Goal: Information Seeking & Learning: Get advice/opinions

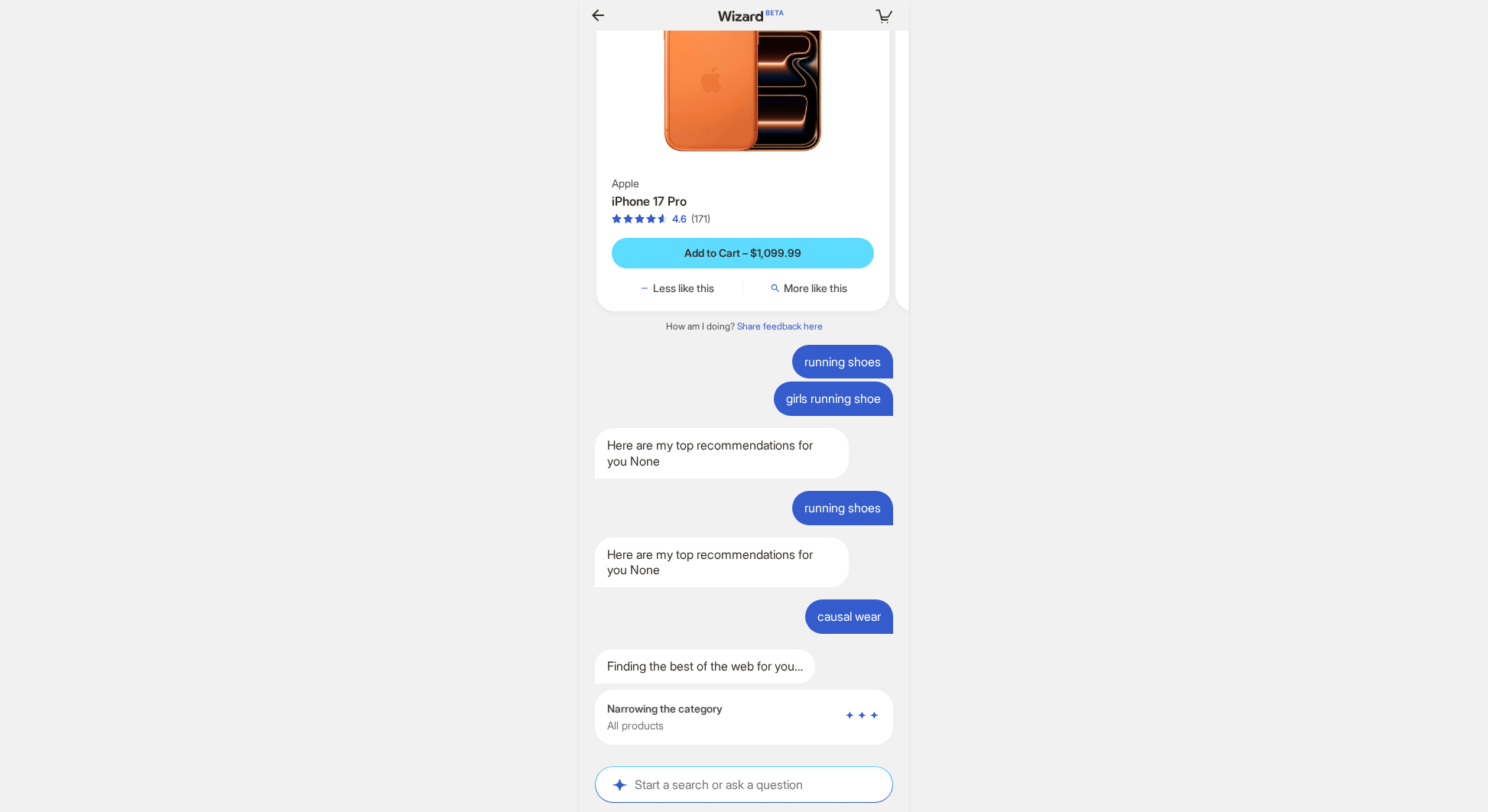
scroll to position [0, 1562]
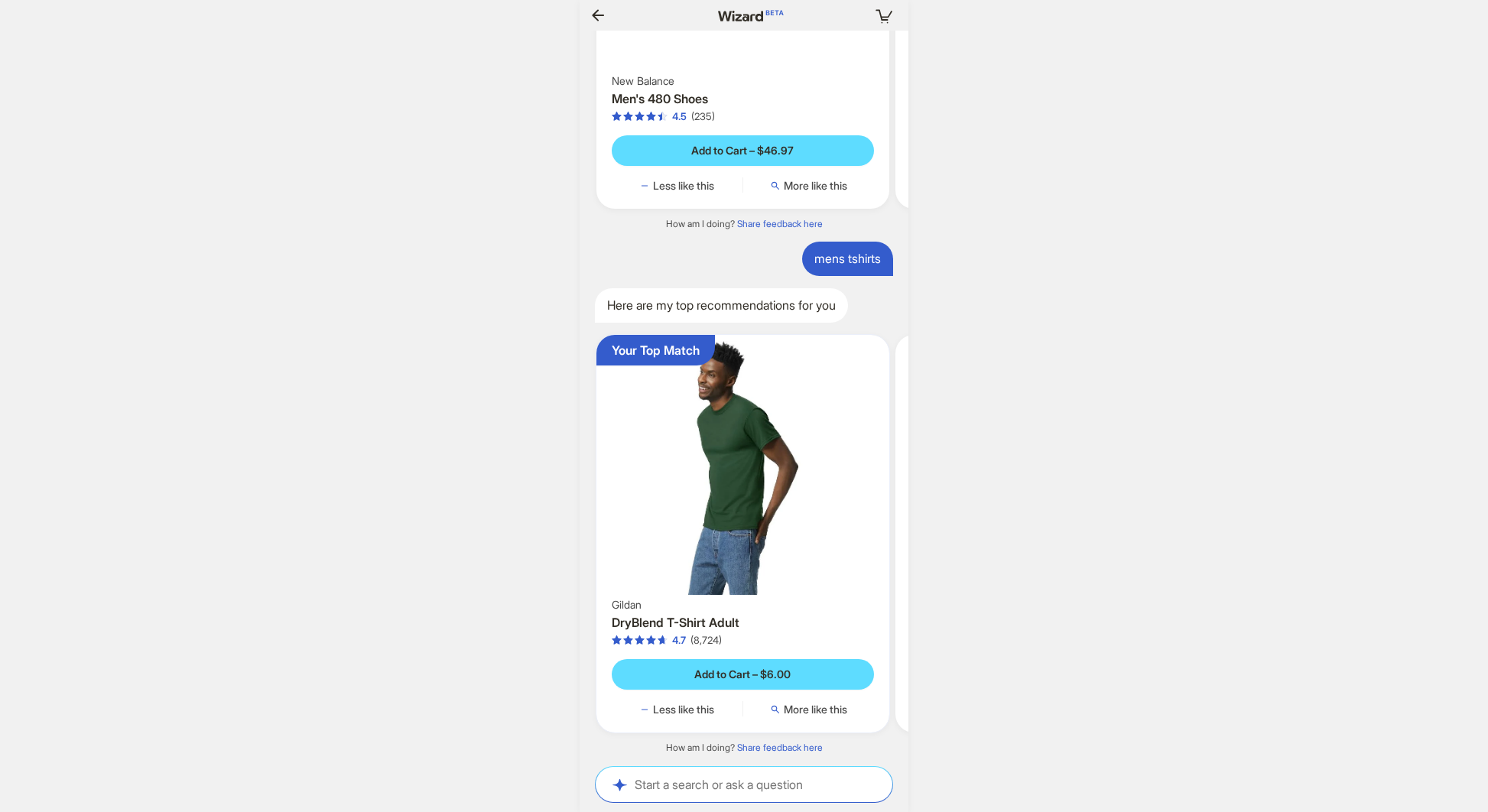
scroll to position [0, 1544]
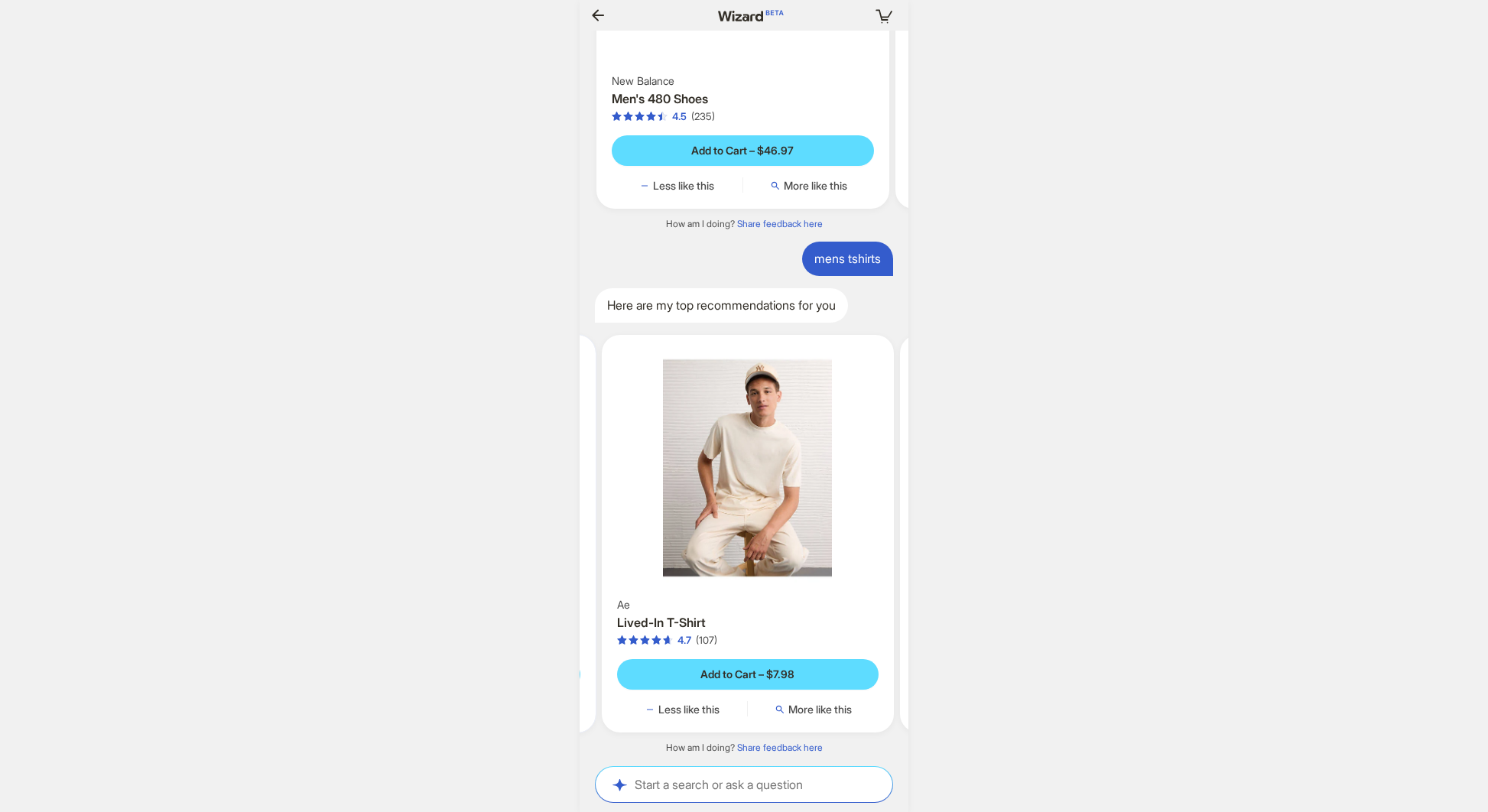
scroll to position [0, 298]
click at [759, 453] on img at bounding box center [744, 467] width 281 height 253
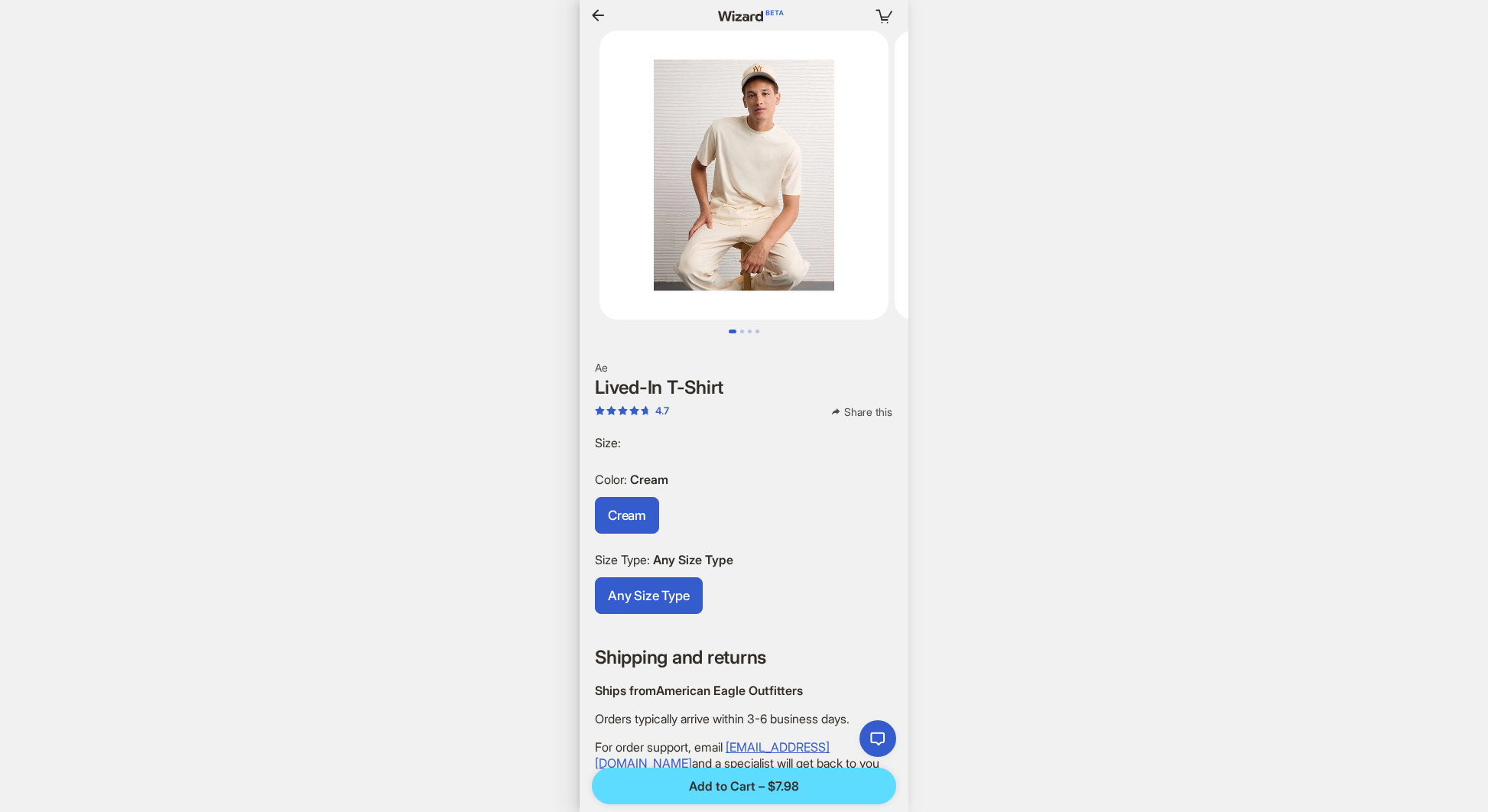
click at [597, 12] on icon "button" at bounding box center [597, 14] width 18 height 18
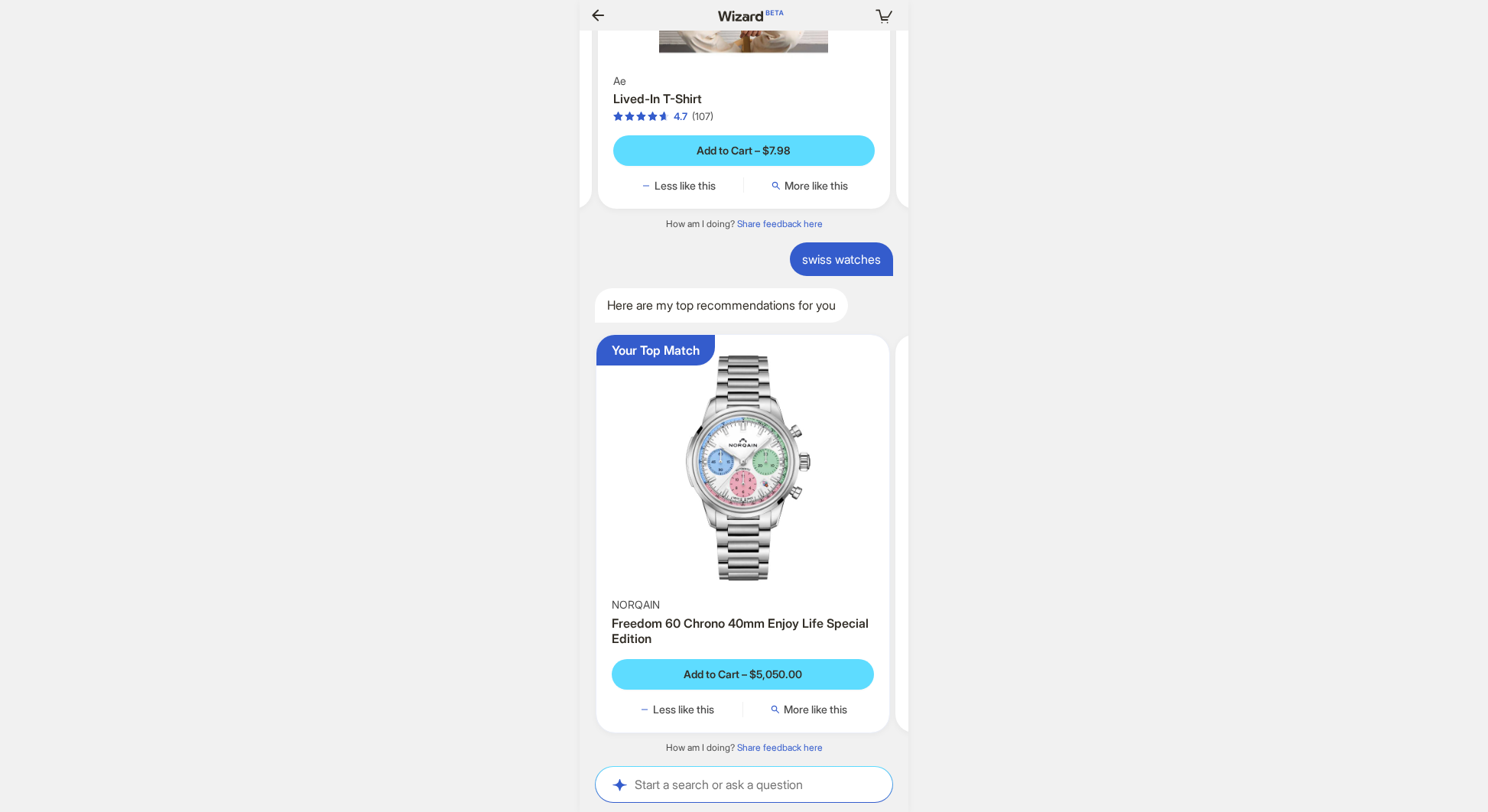
scroll to position [0, 125]
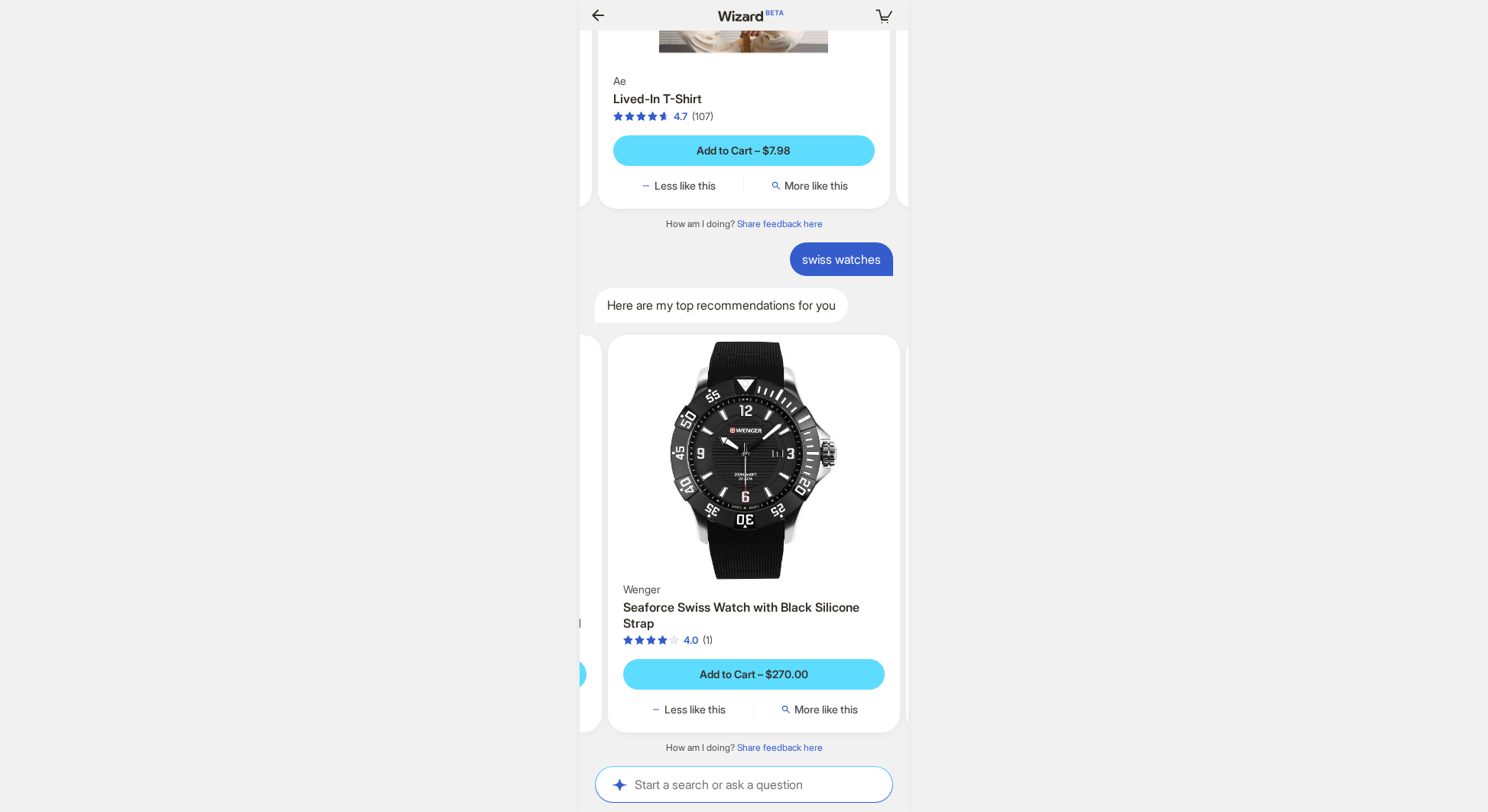
scroll to position [0, 150]
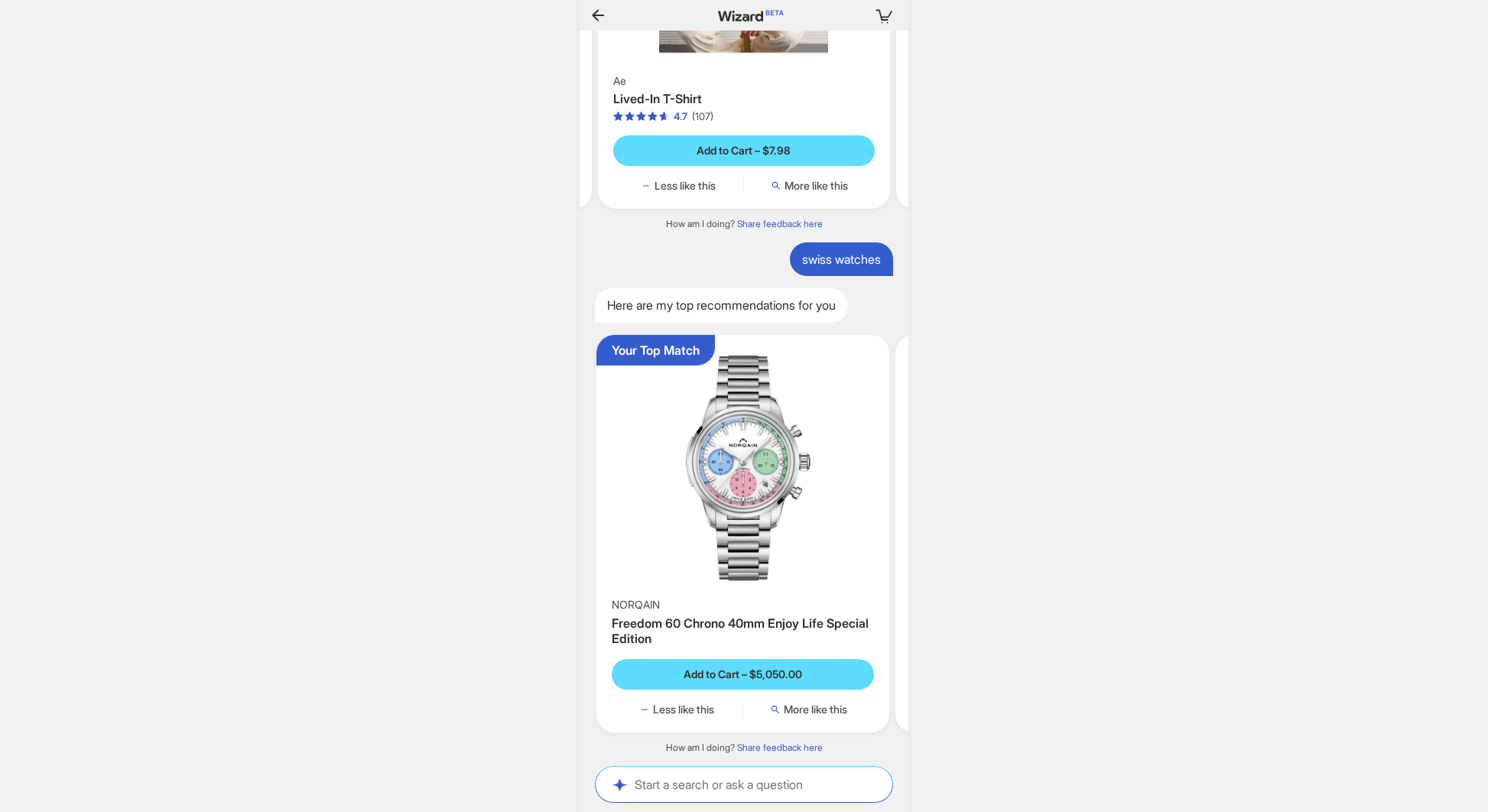
scroll to position [0, 1738]
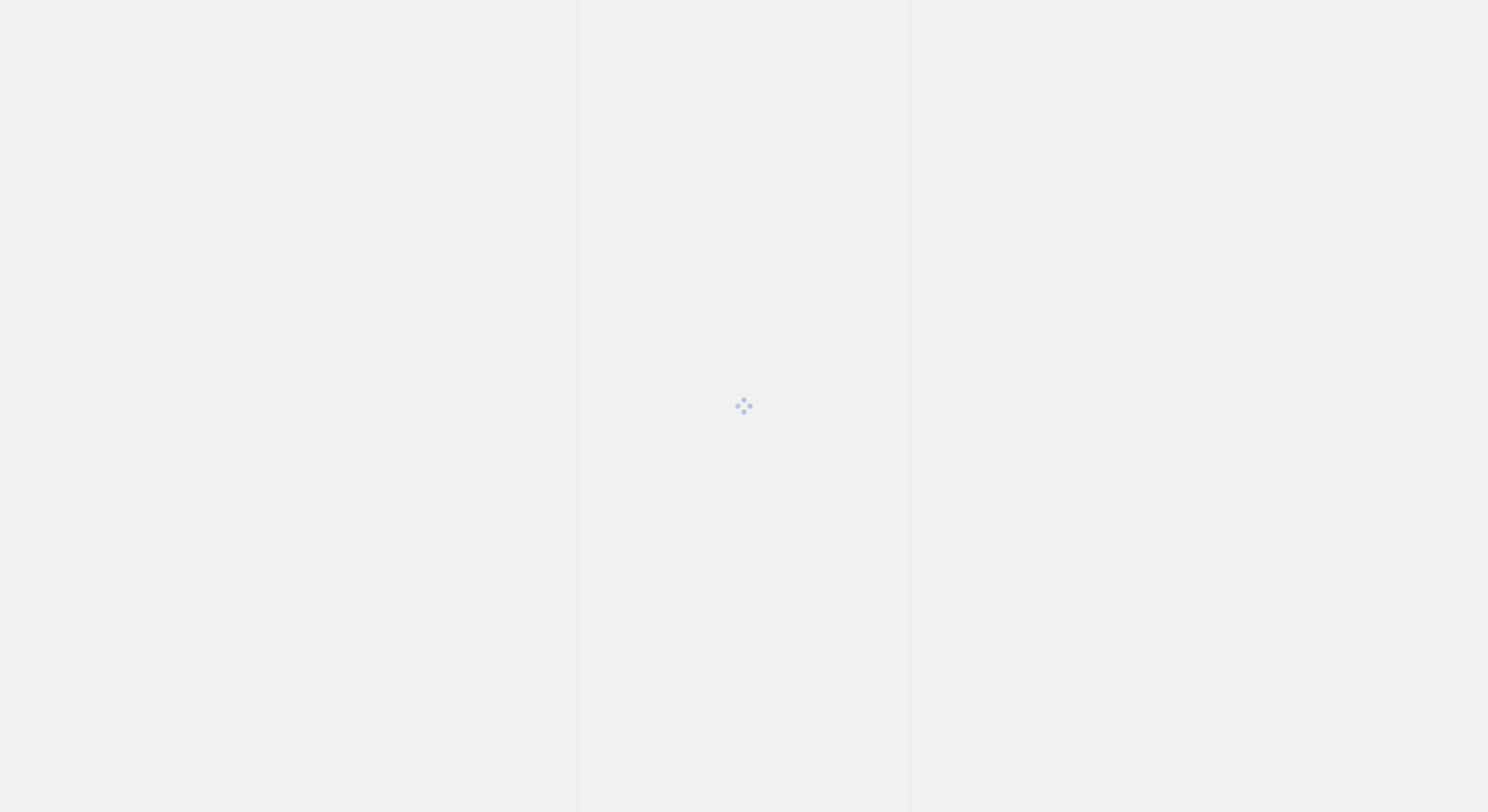
scroll to position [2771, 0]
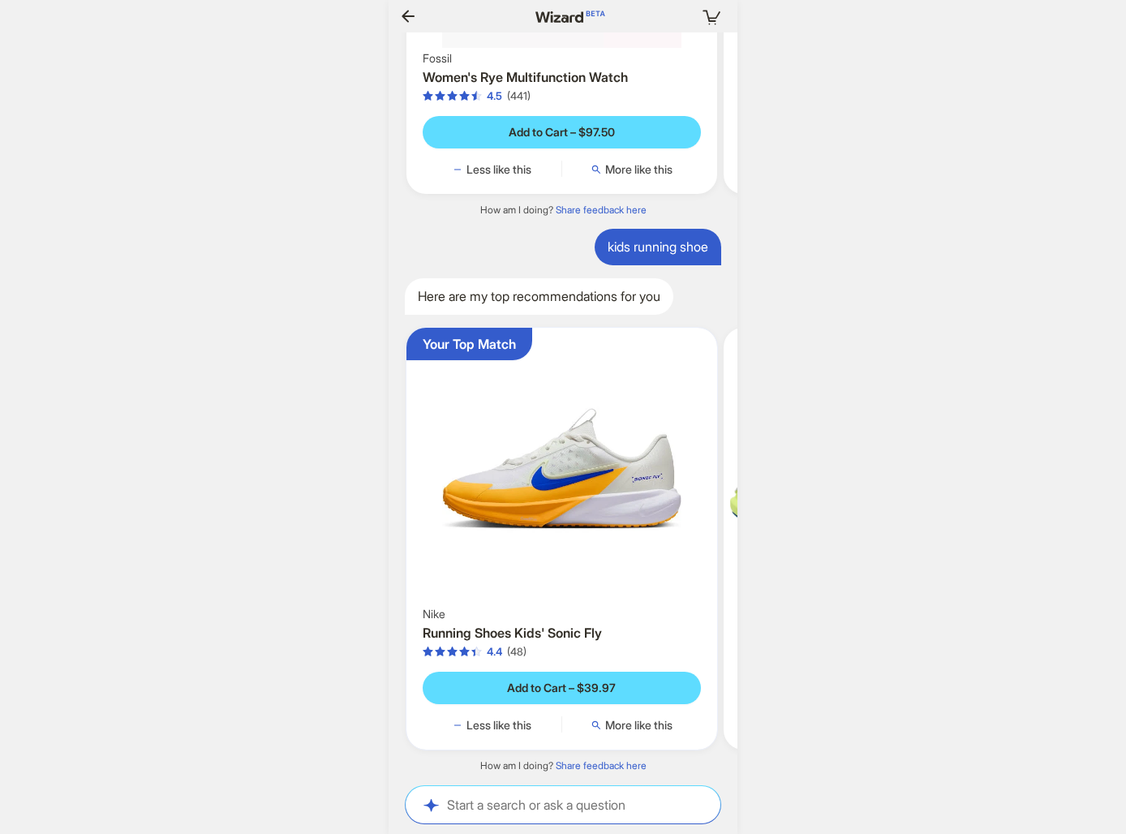
scroll to position [0, 209]
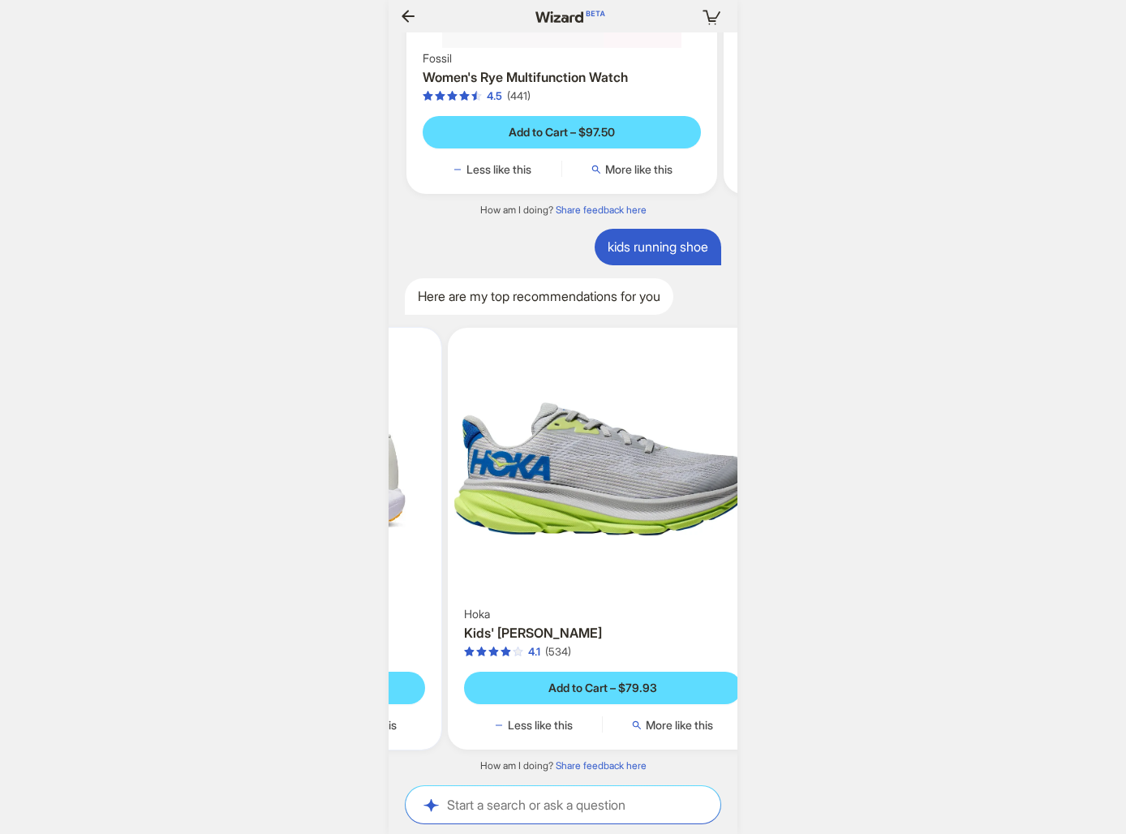
scroll to position [0, 352]
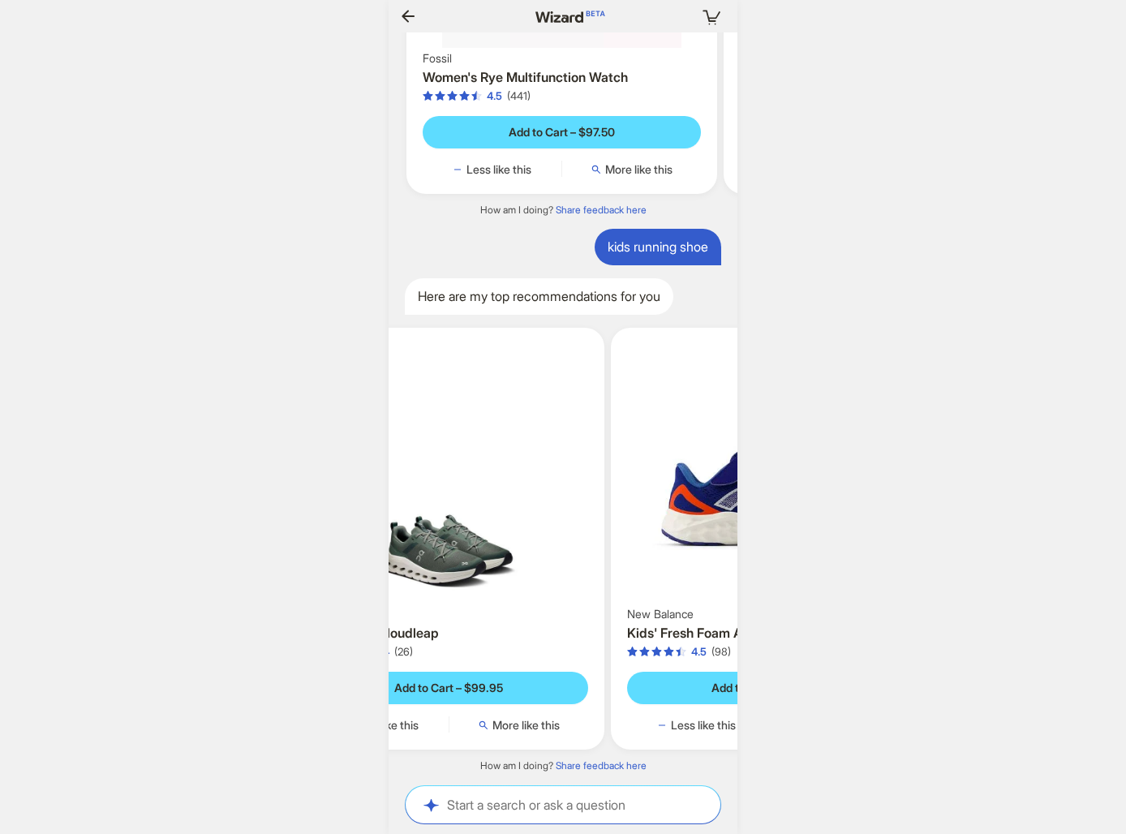
scroll to position [0, 1797]
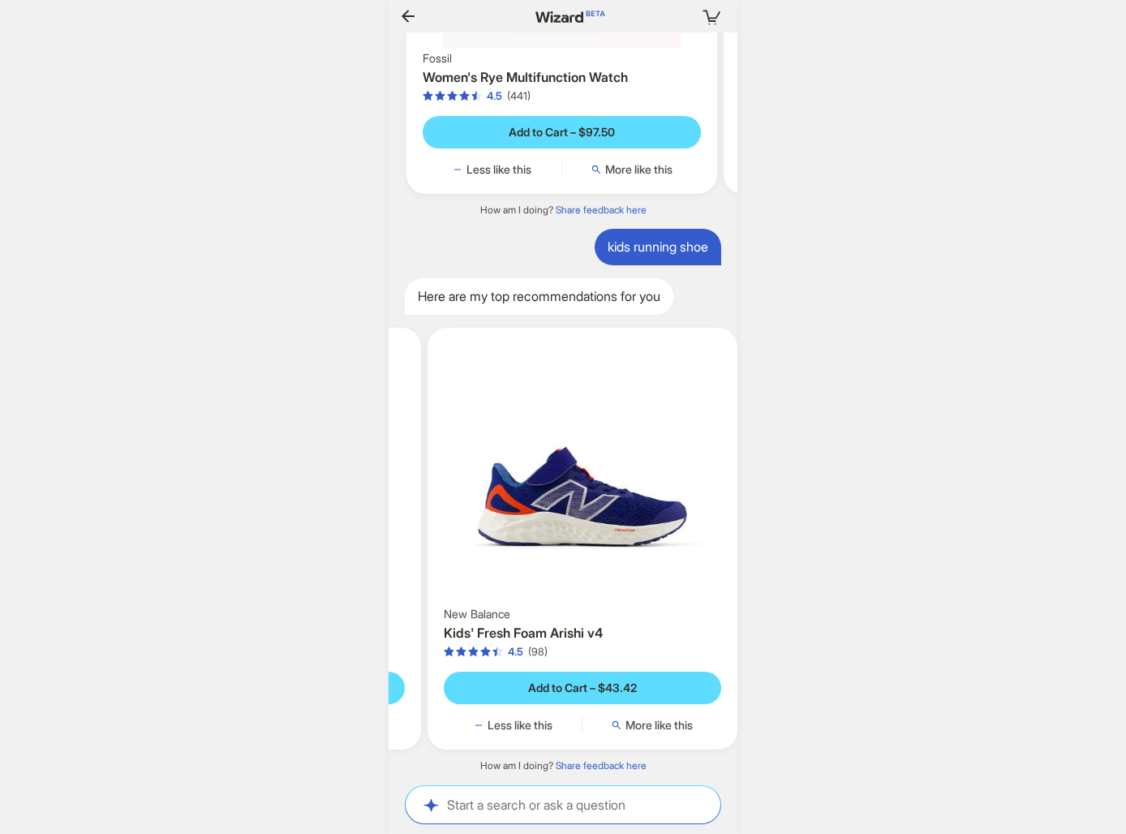
scroll to position [0, 1809]
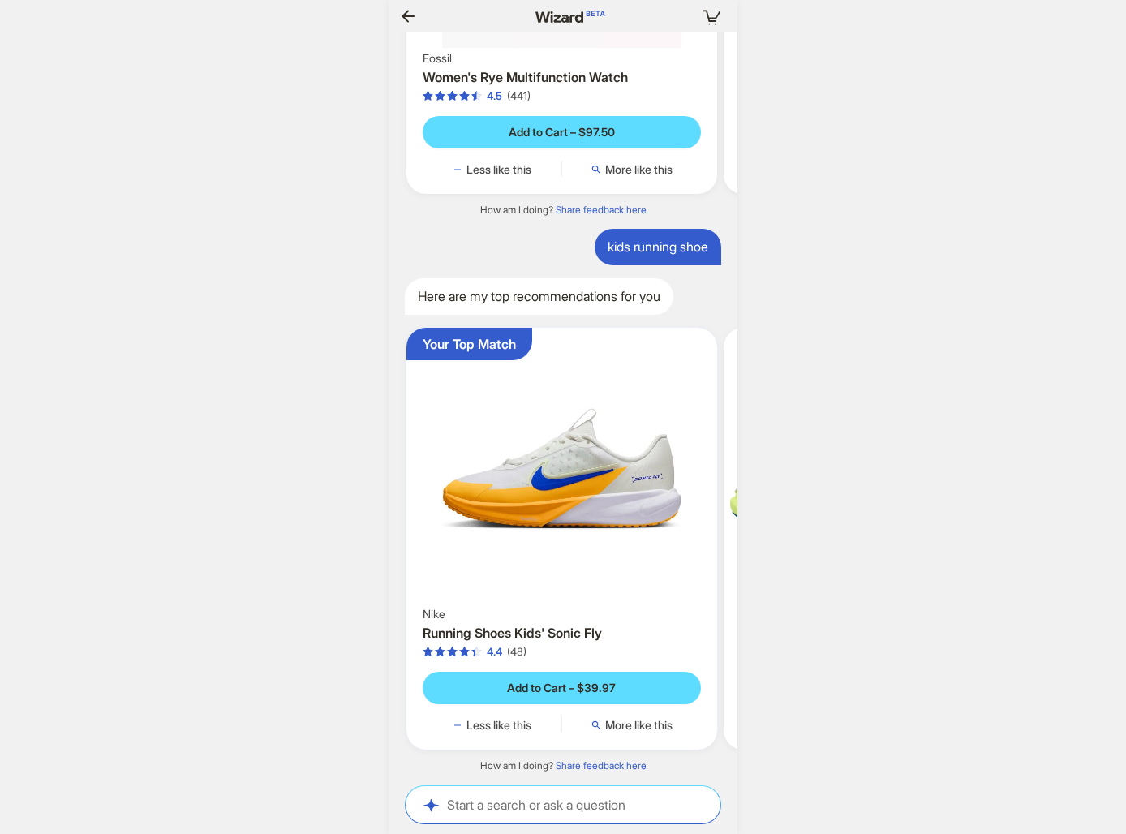
scroll to position [0, 1886]
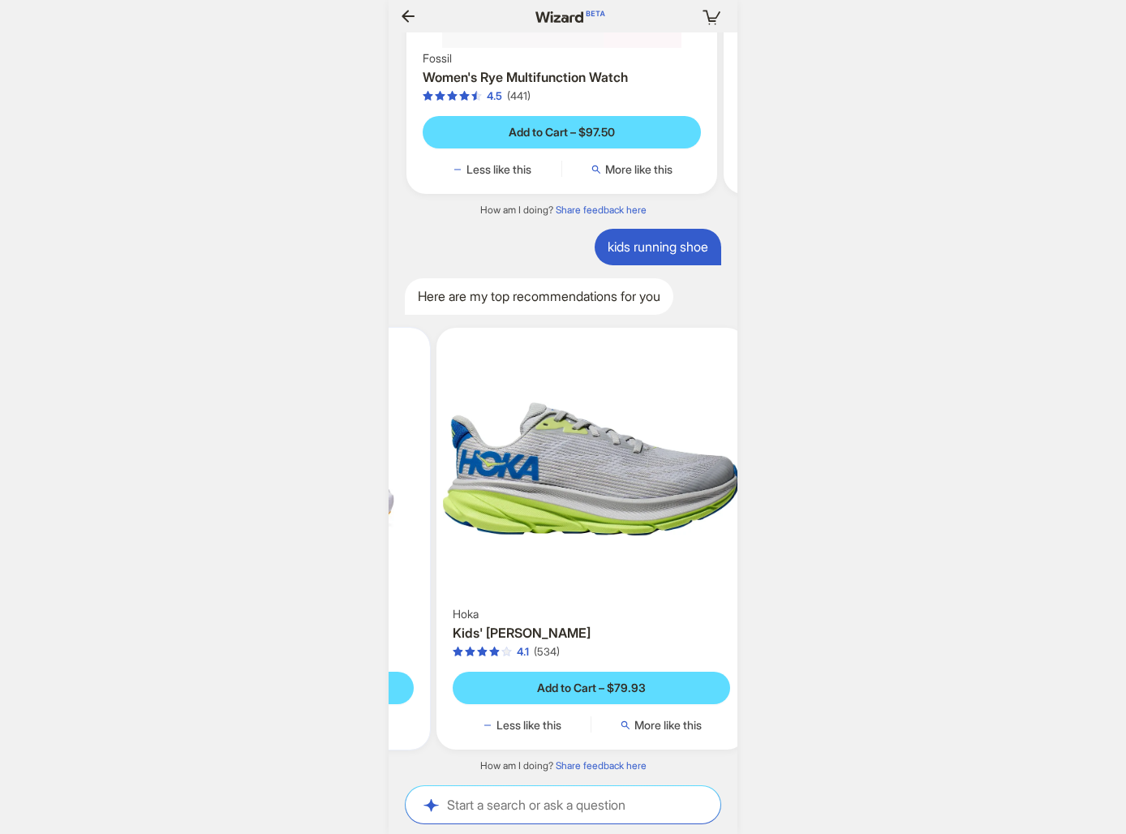
scroll to position [0, 543]
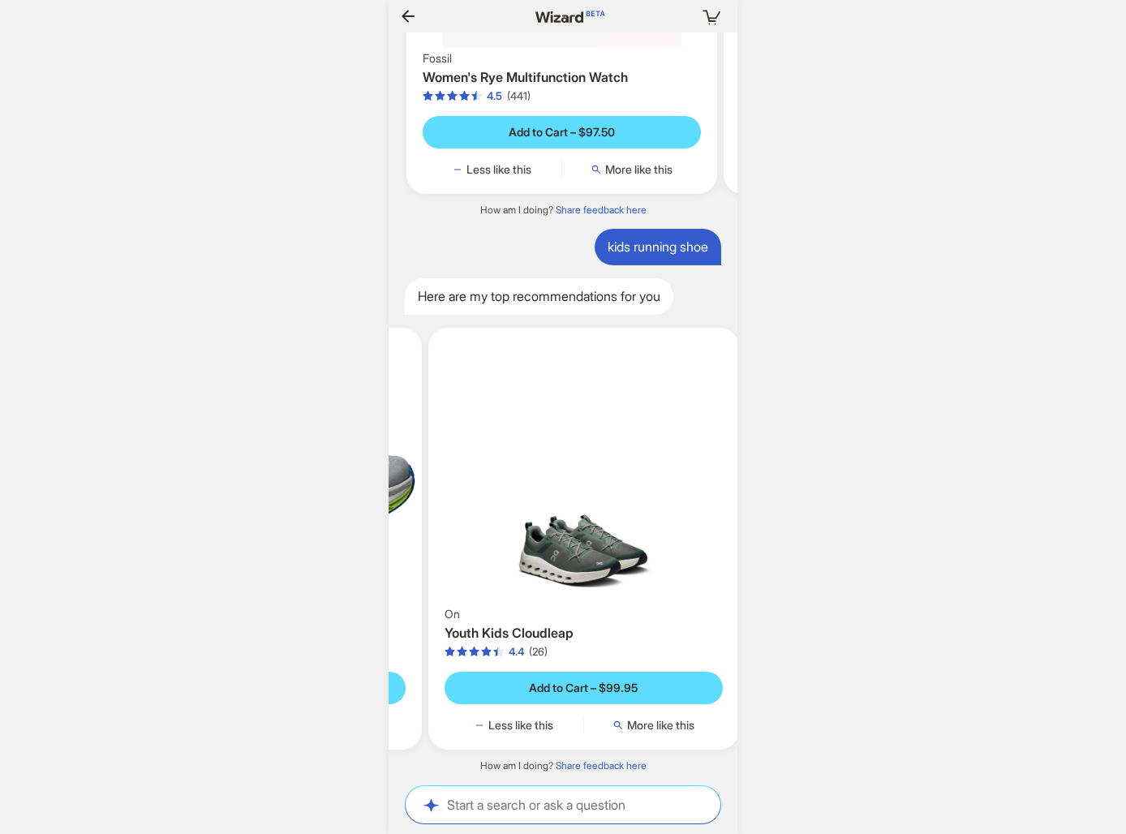
scroll to position [0, 798]
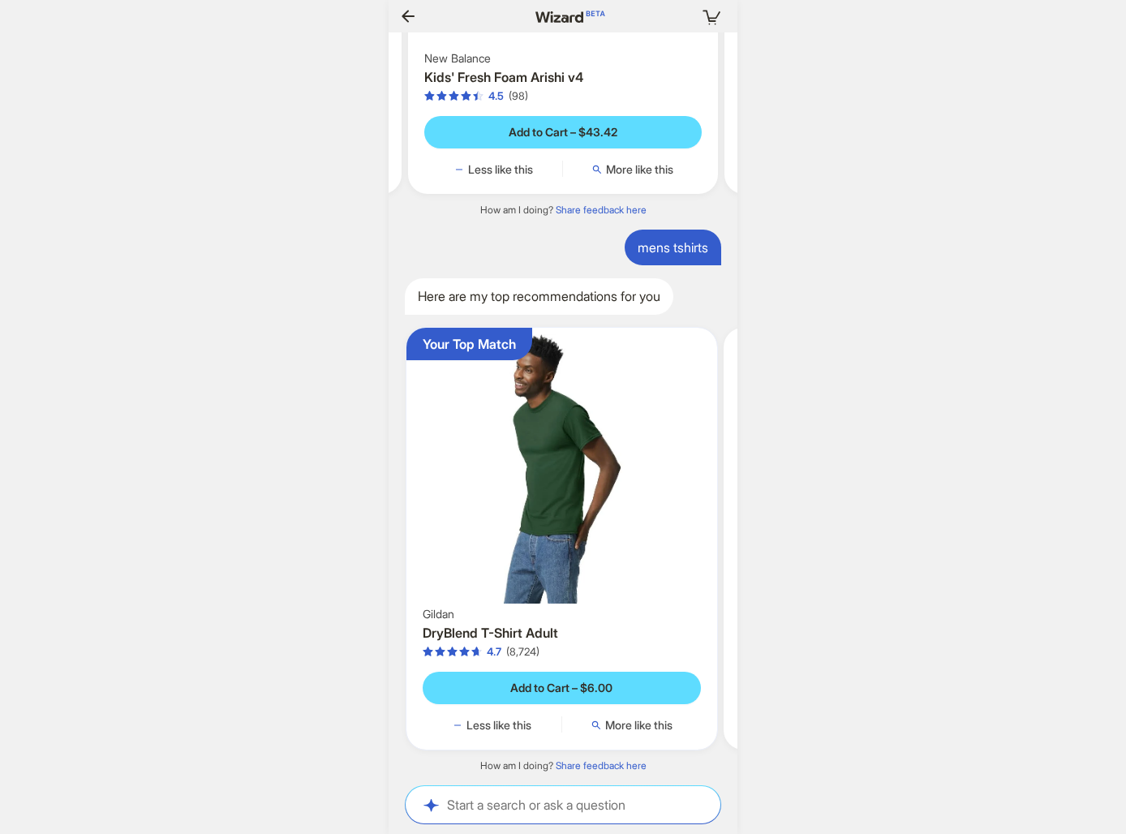
scroll to position [0, 1769]
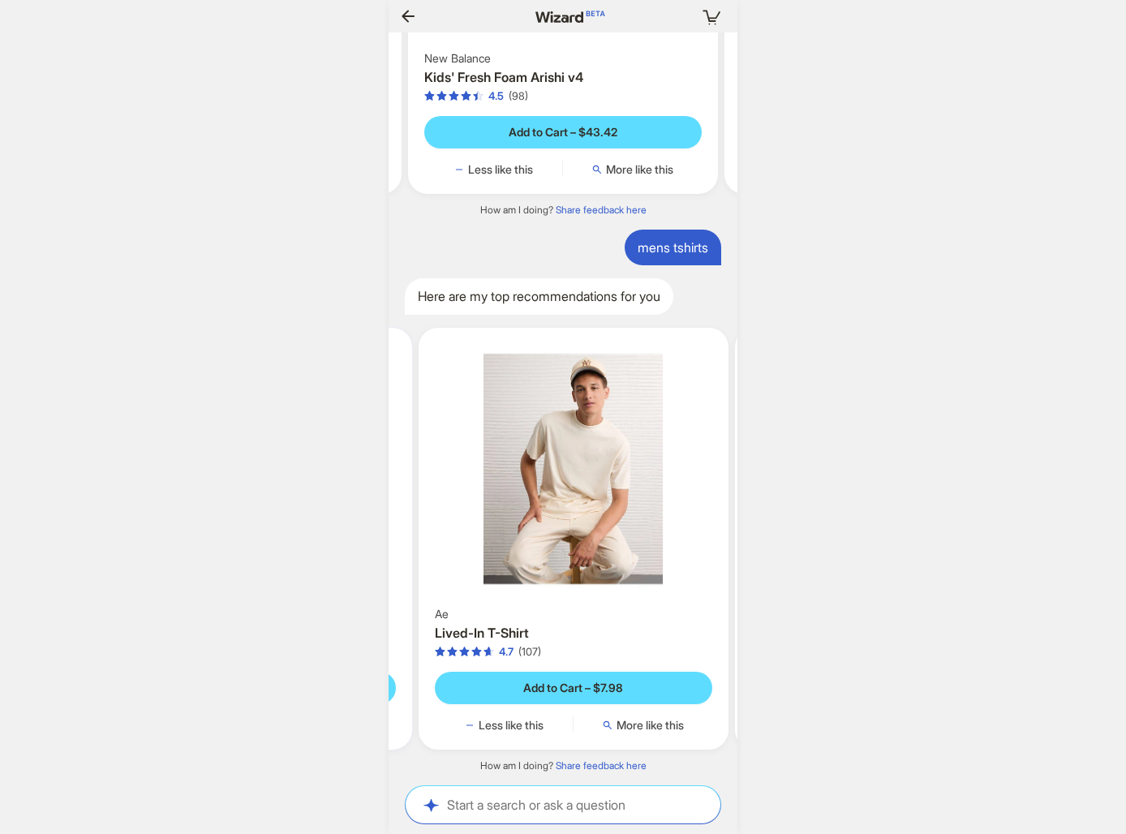
scroll to position [0, 358]
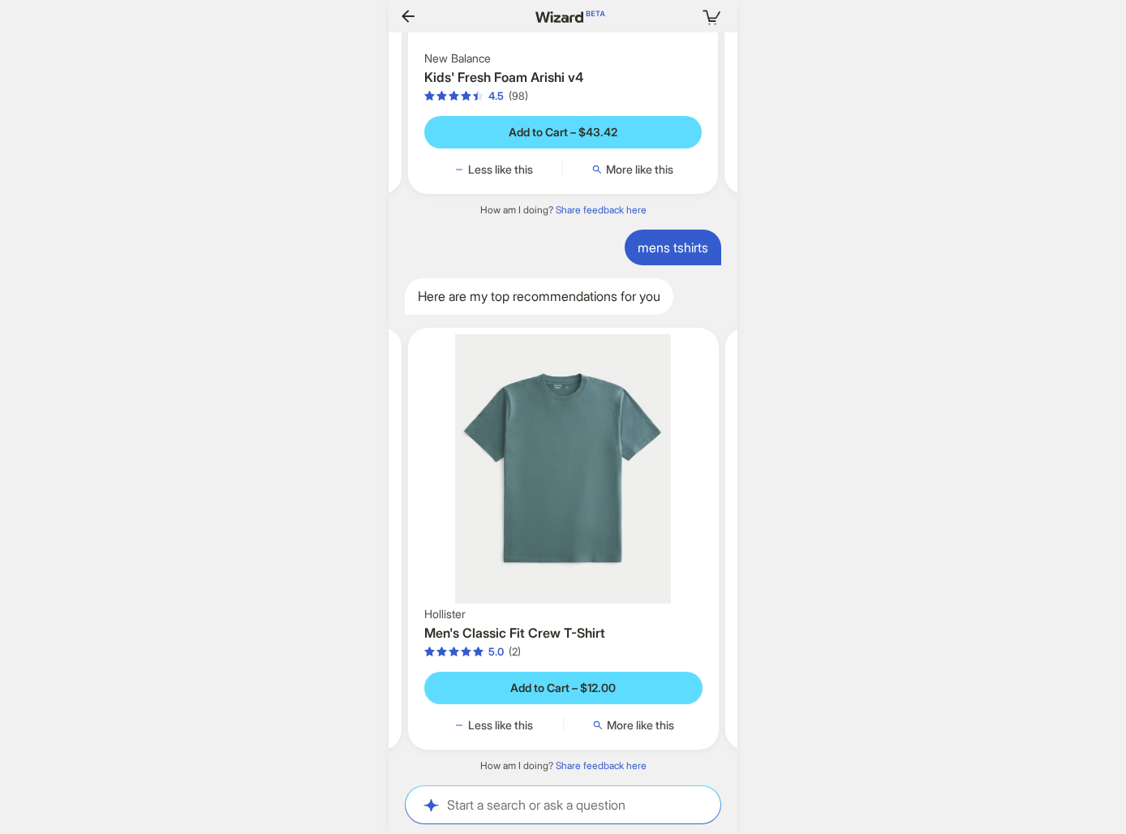
scroll to position [0, 695]
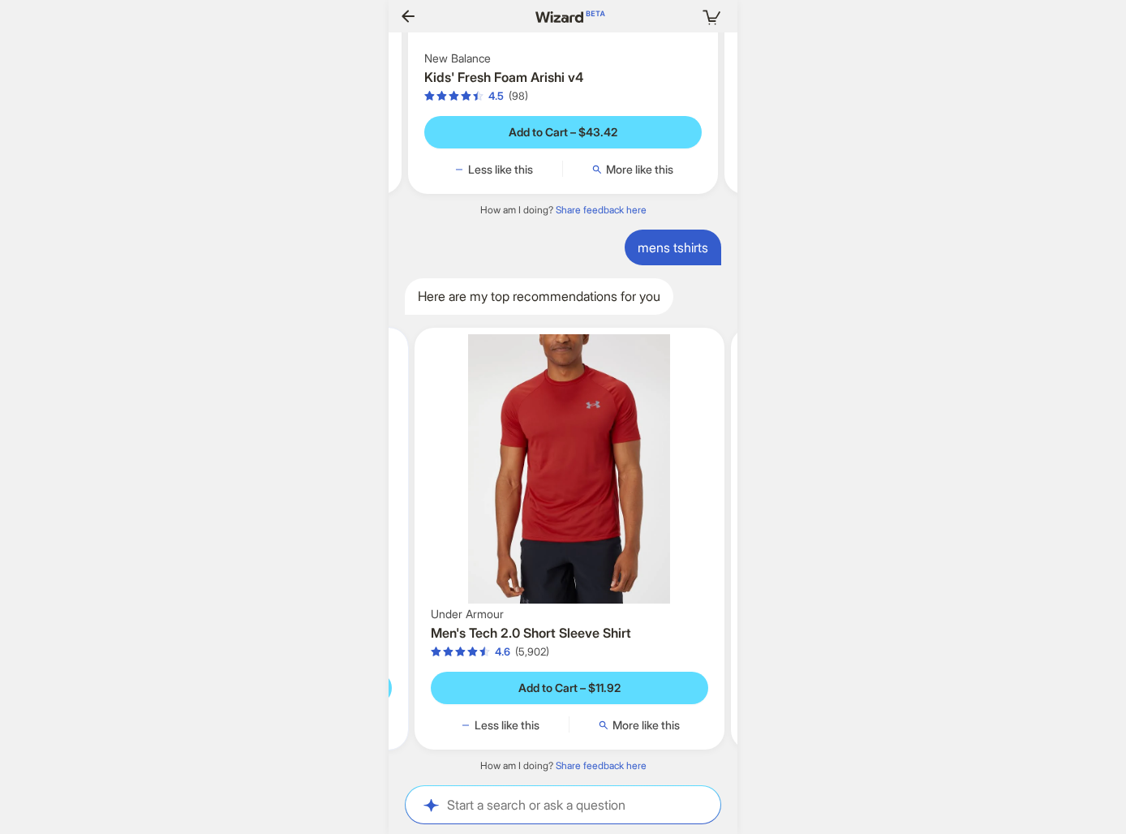
scroll to position [0, 949]
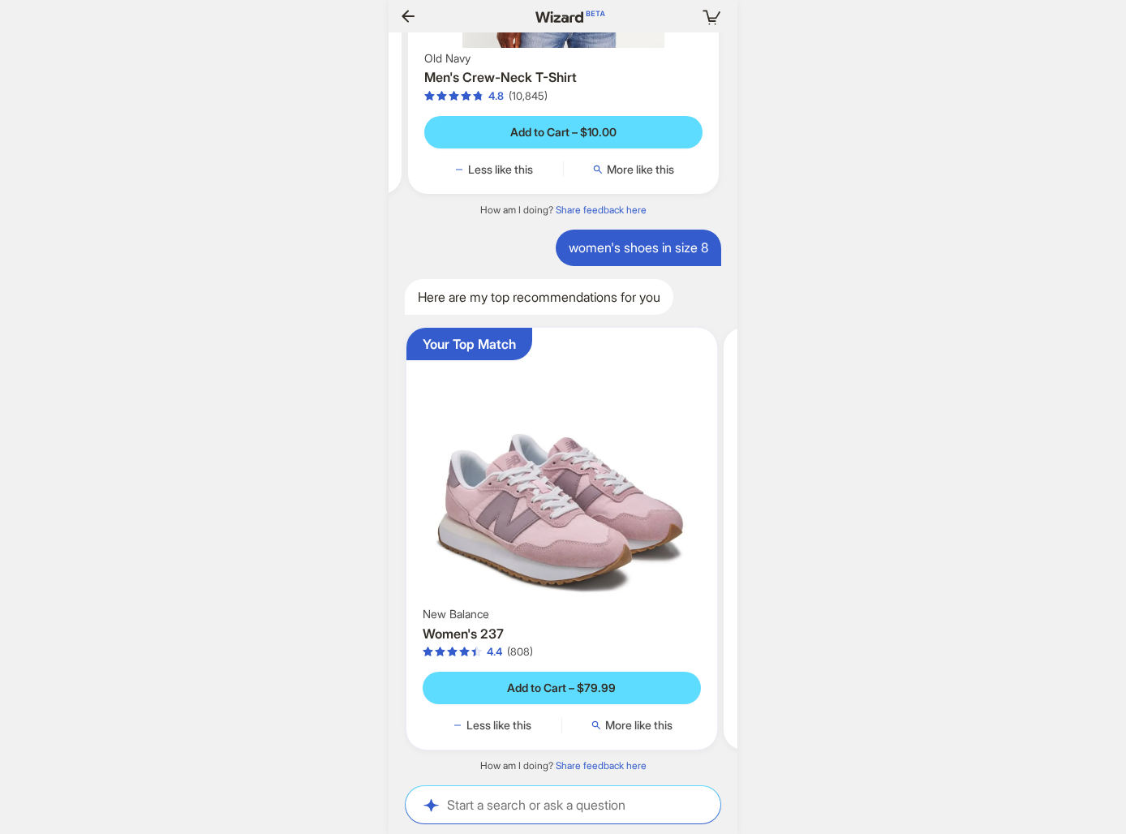
scroll to position [0, 1938]
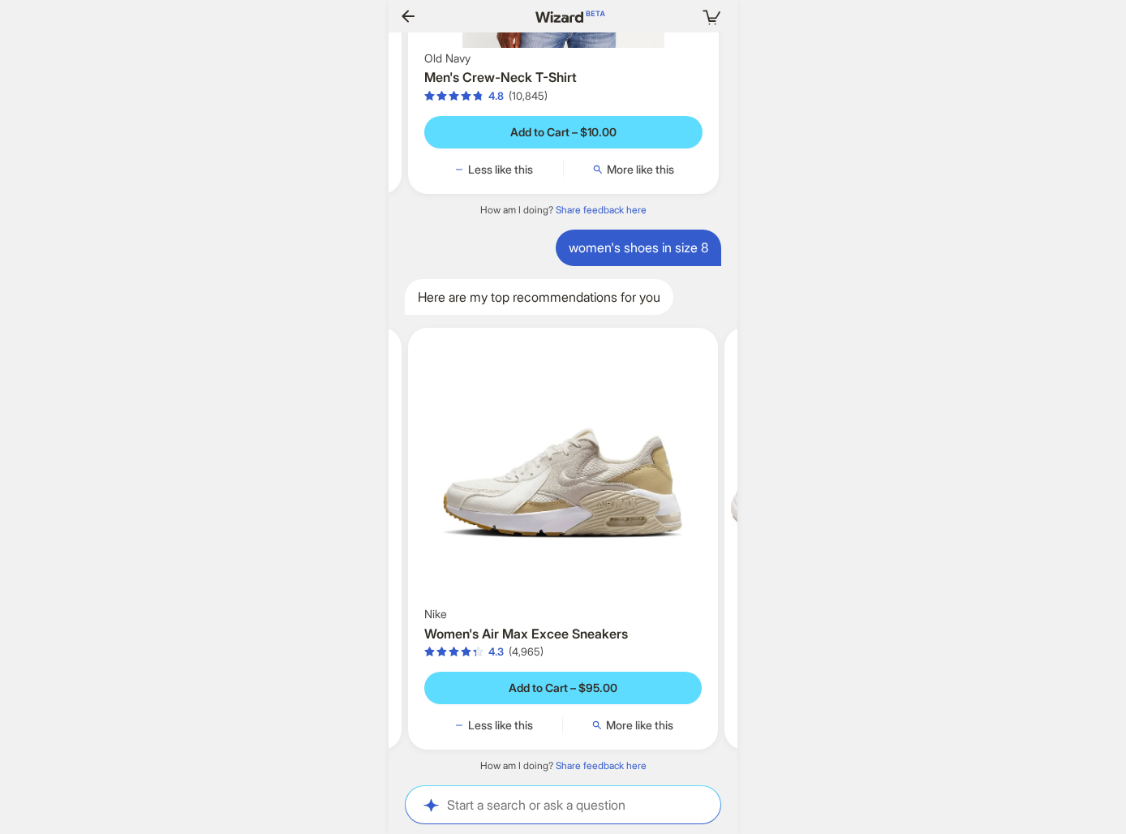
scroll to position [0, 482]
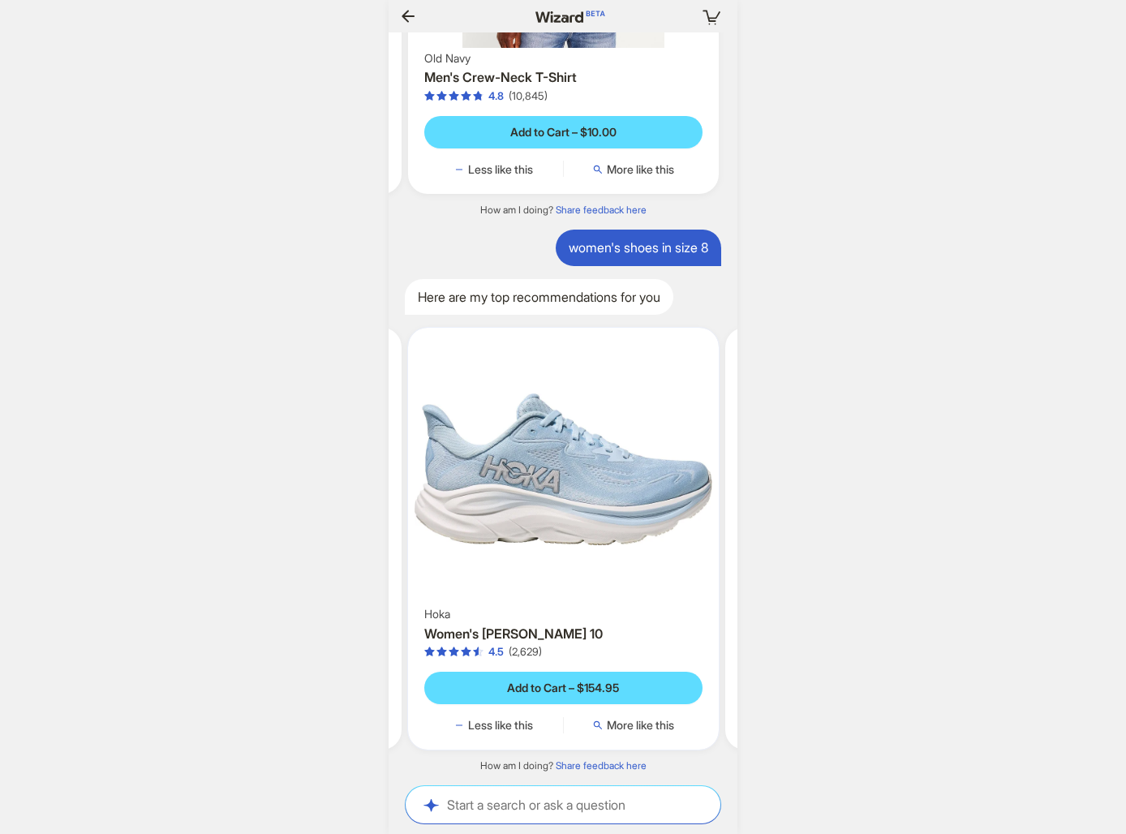
scroll to position [0, 1740]
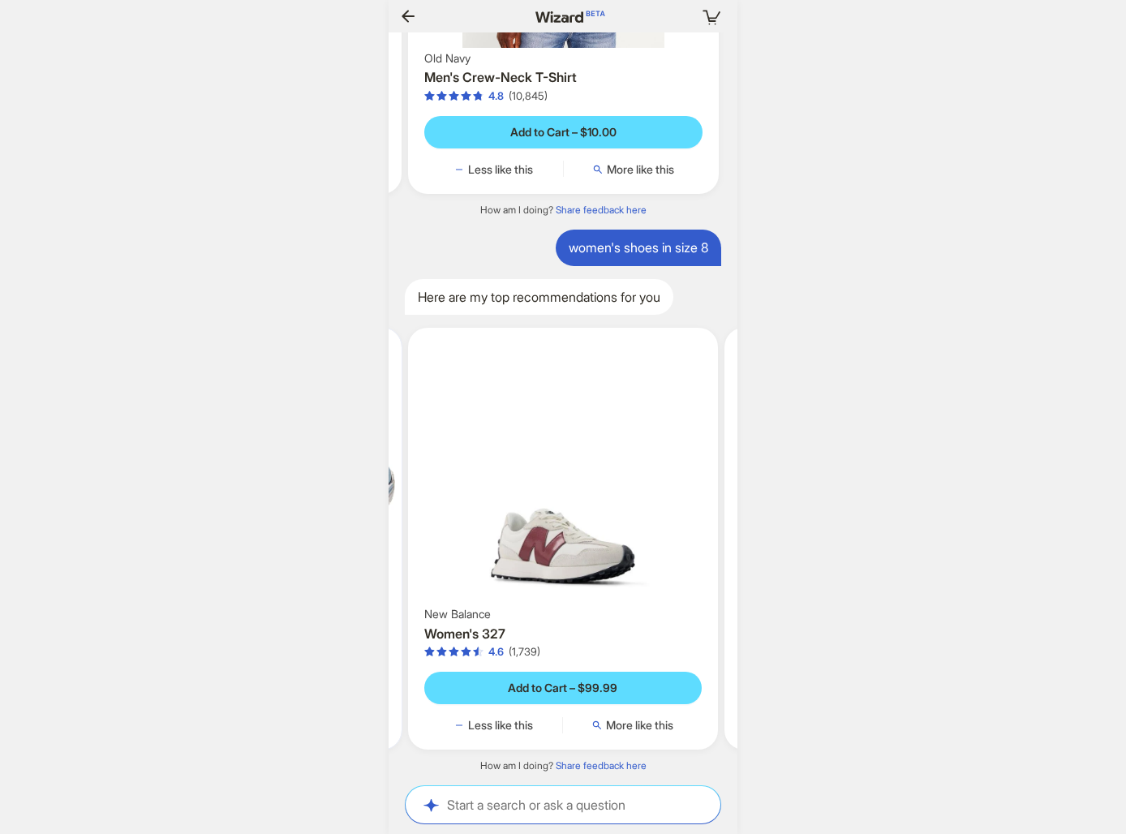
scroll to position [0, 1825]
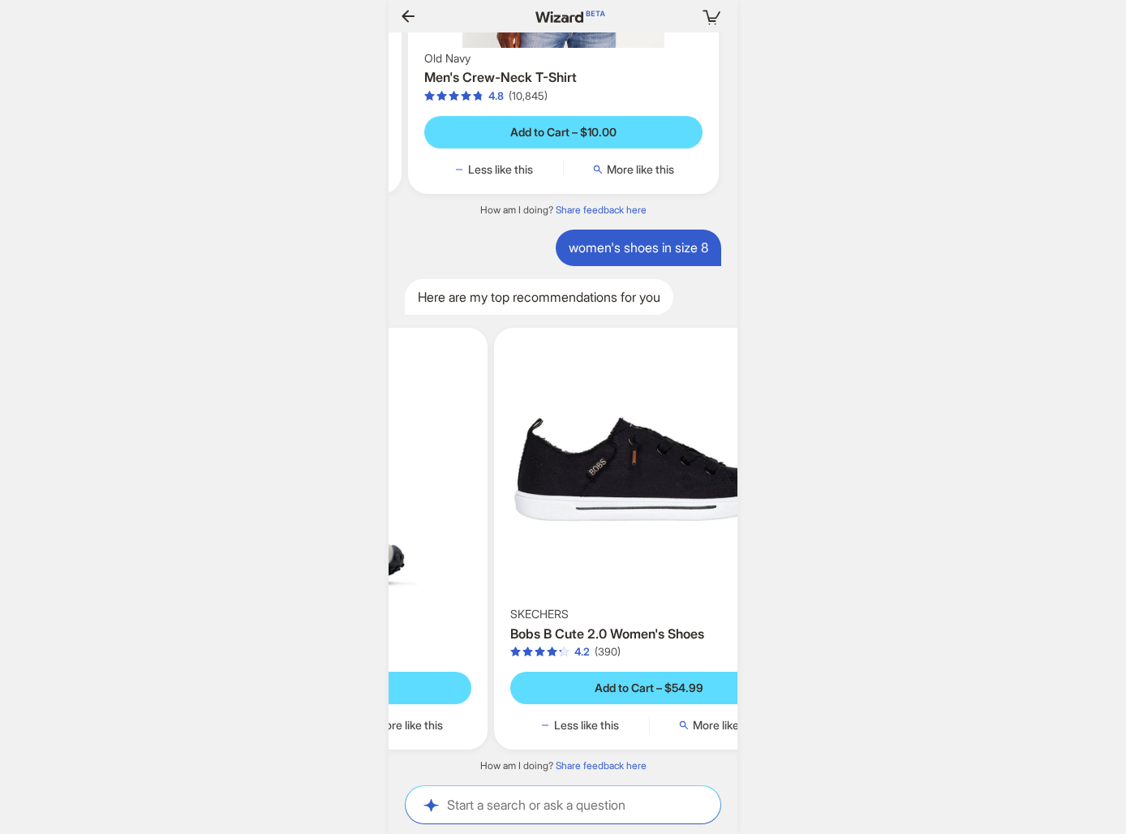
scroll to position [0, 1247]
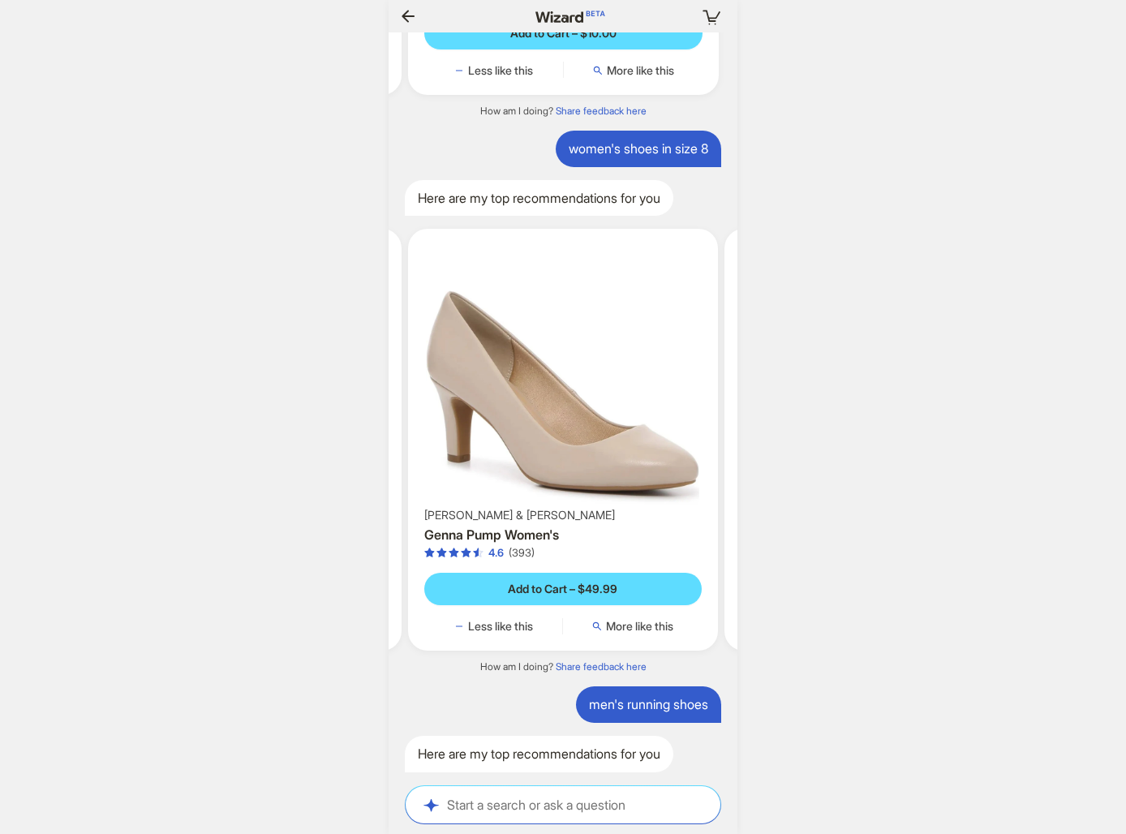
scroll to position [13771, 0]
drag, startPoint x: 450, startPoint y: 756, endPoint x: 407, endPoint y: 735, distance: 48.6
click at [407, 736] on div "Here are my top recommendations for you" at bounding box center [539, 754] width 269 height 37
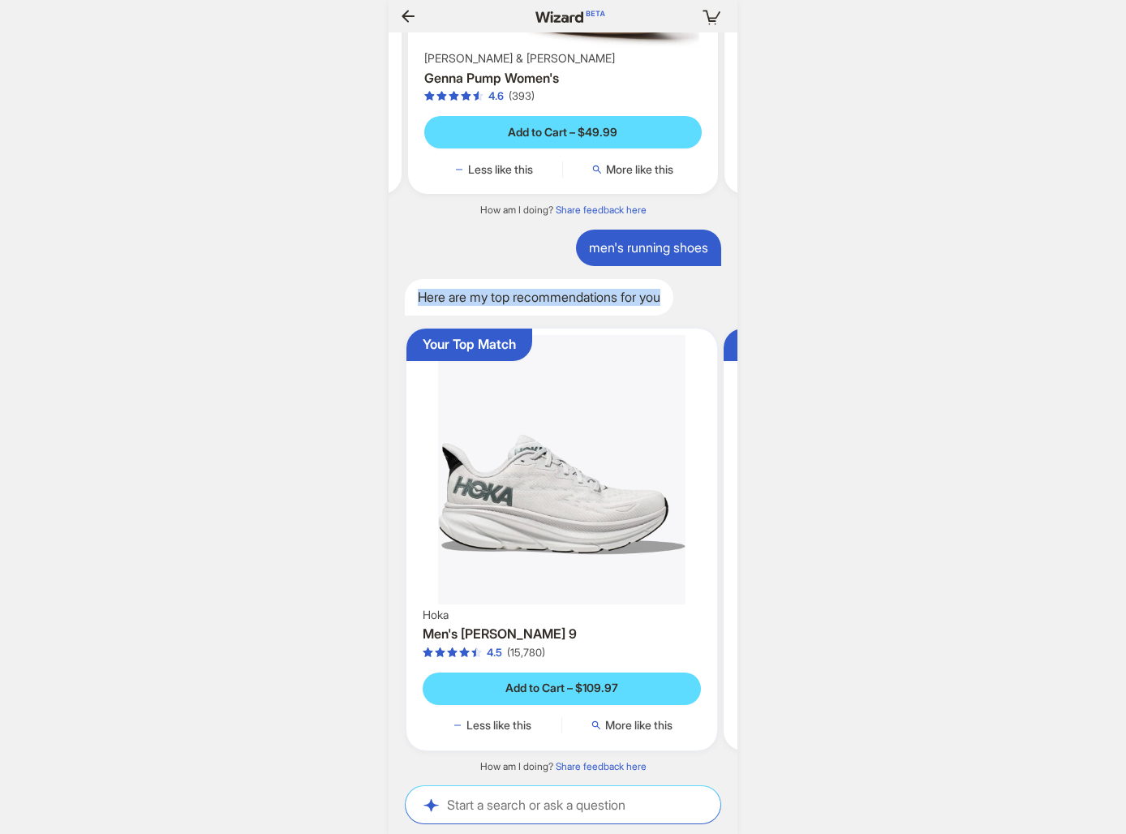
scroll to position [0, 97]
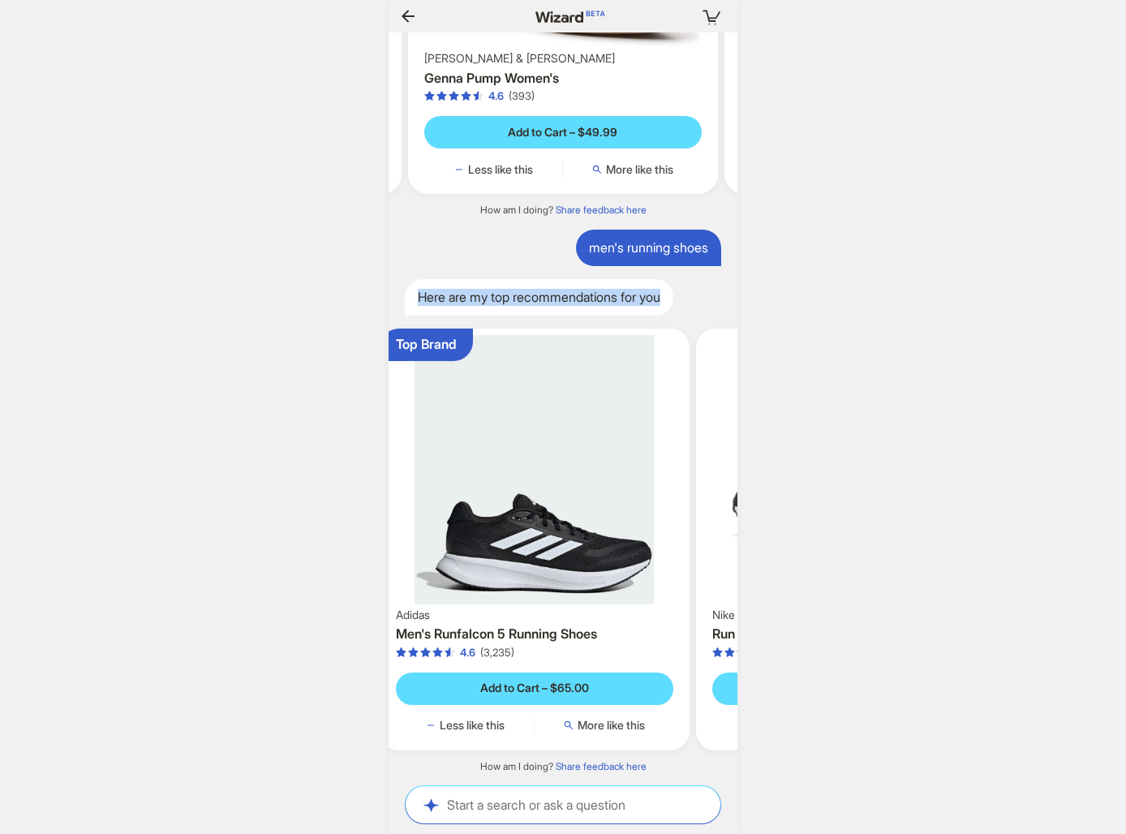
scroll to position [0, 1952]
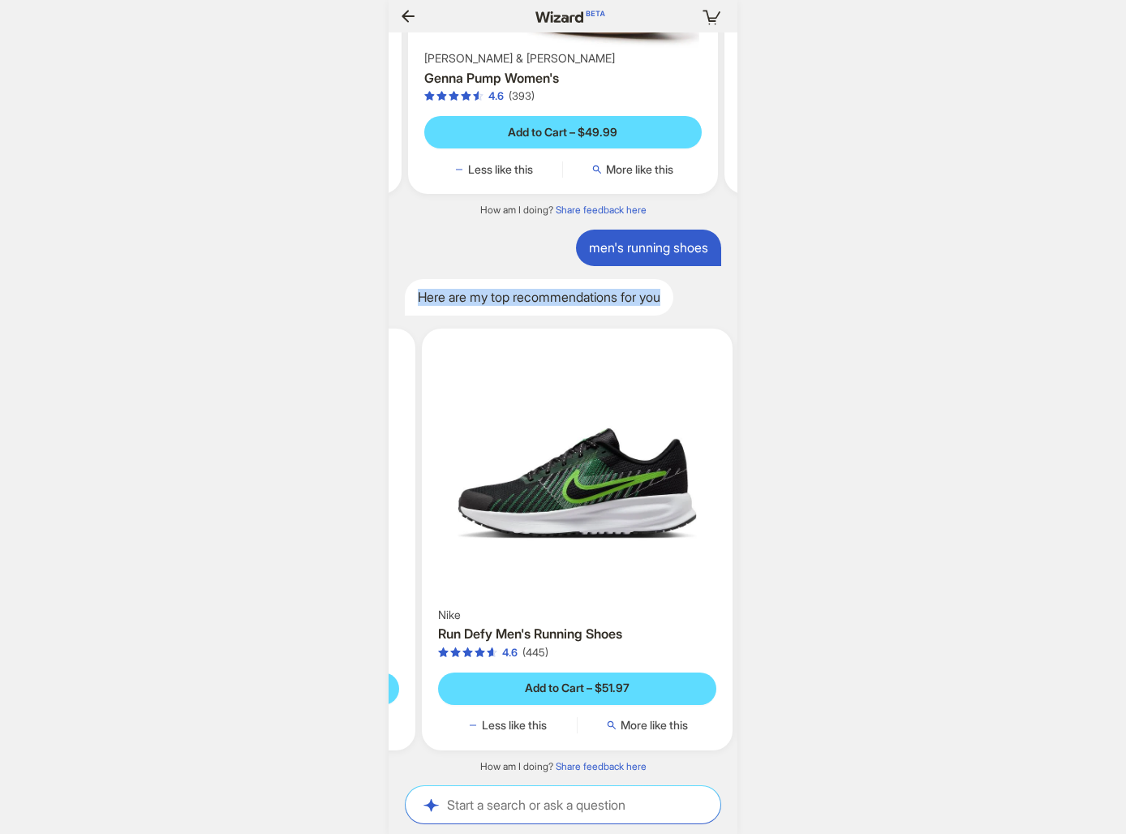
scroll to position [0, 699]
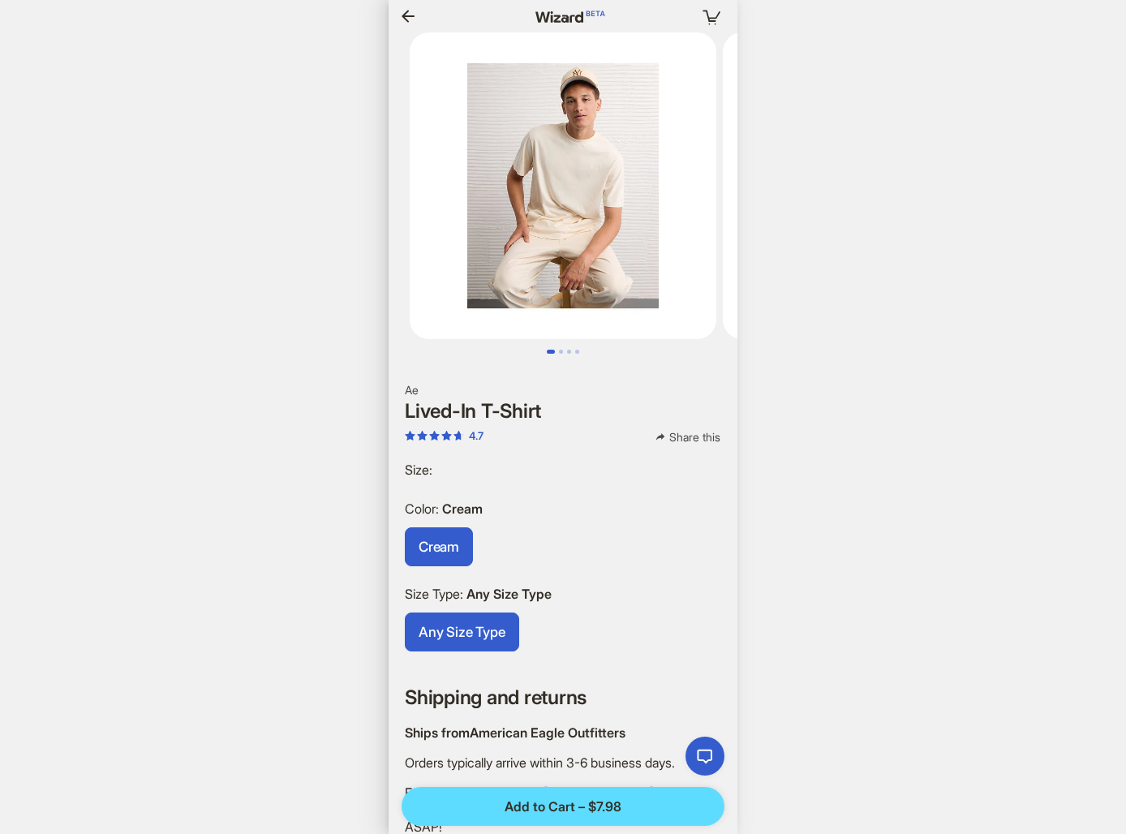
click at [407, 14] on icon "button" at bounding box center [407, 15] width 19 height 19
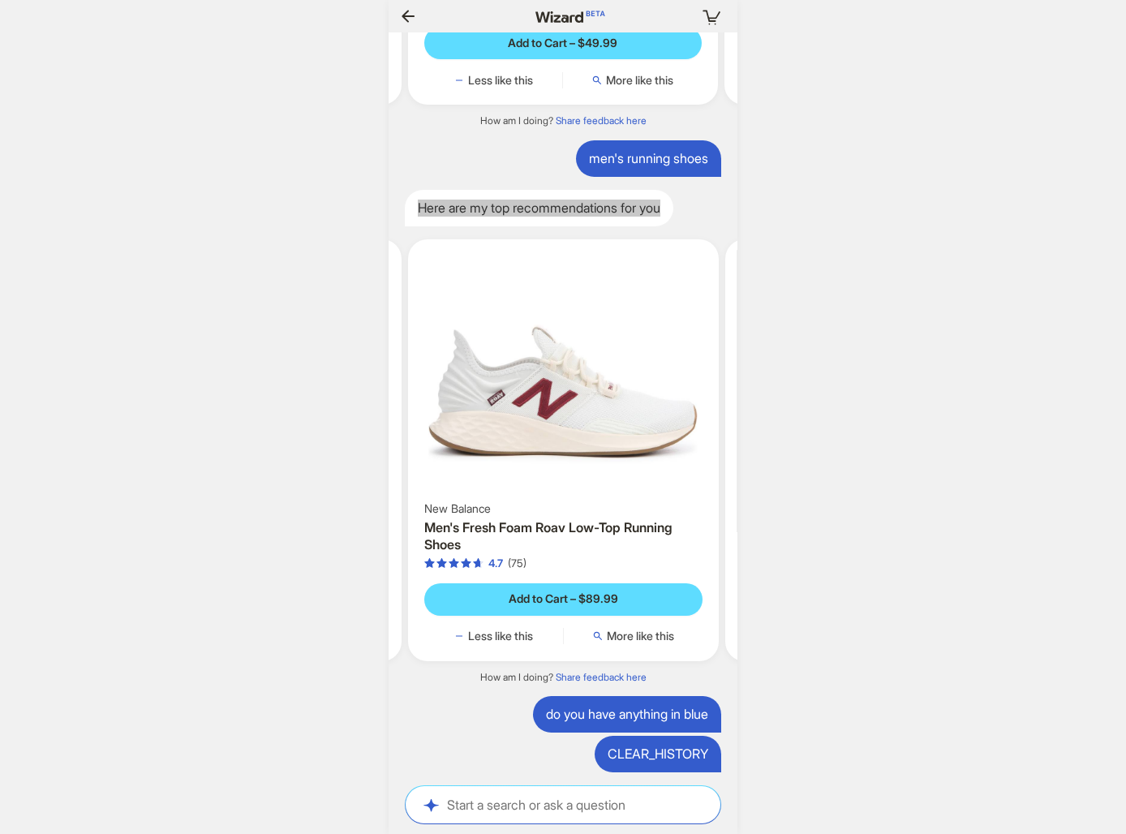
scroll to position [14317, 0]
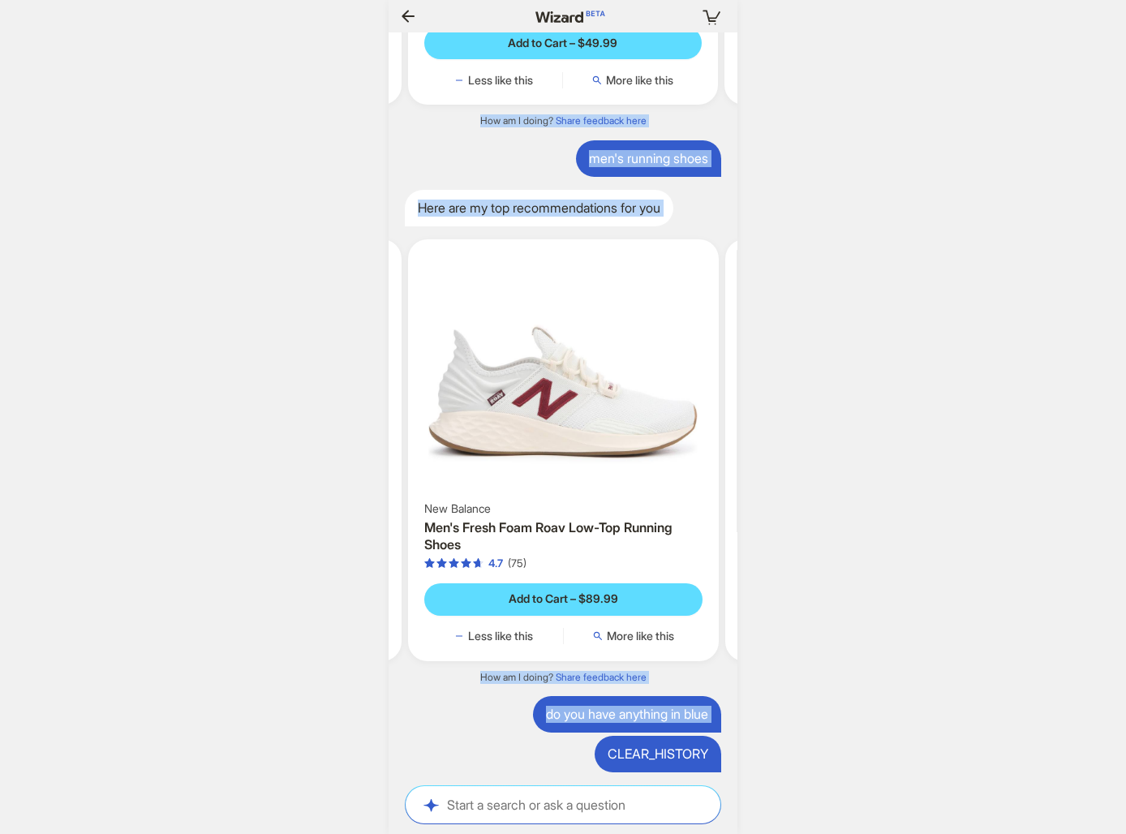
drag, startPoint x: 605, startPoint y: 754, endPoint x: 767, endPoint y: 755, distance: 161.5
click at [767, 755] on div "Your cart is empty Hi, I’m Wizard! I’m your superpowered shopping agent What ar…" at bounding box center [563, 417] width 1126 height 834
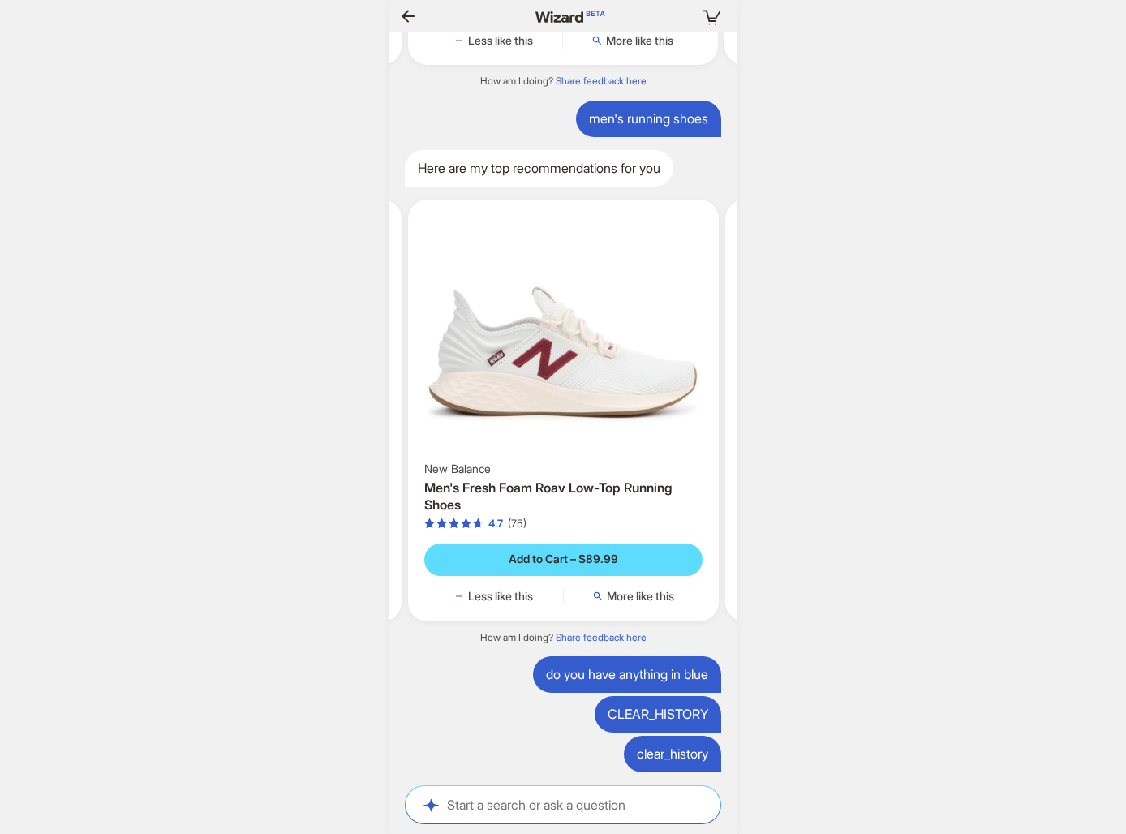
click at [801, 764] on div "Your cart is empty Hi, I’m Wizard! I’m your superpowered shopping agent What ar…" at bounding box center [563, 417] width 1126 height 834
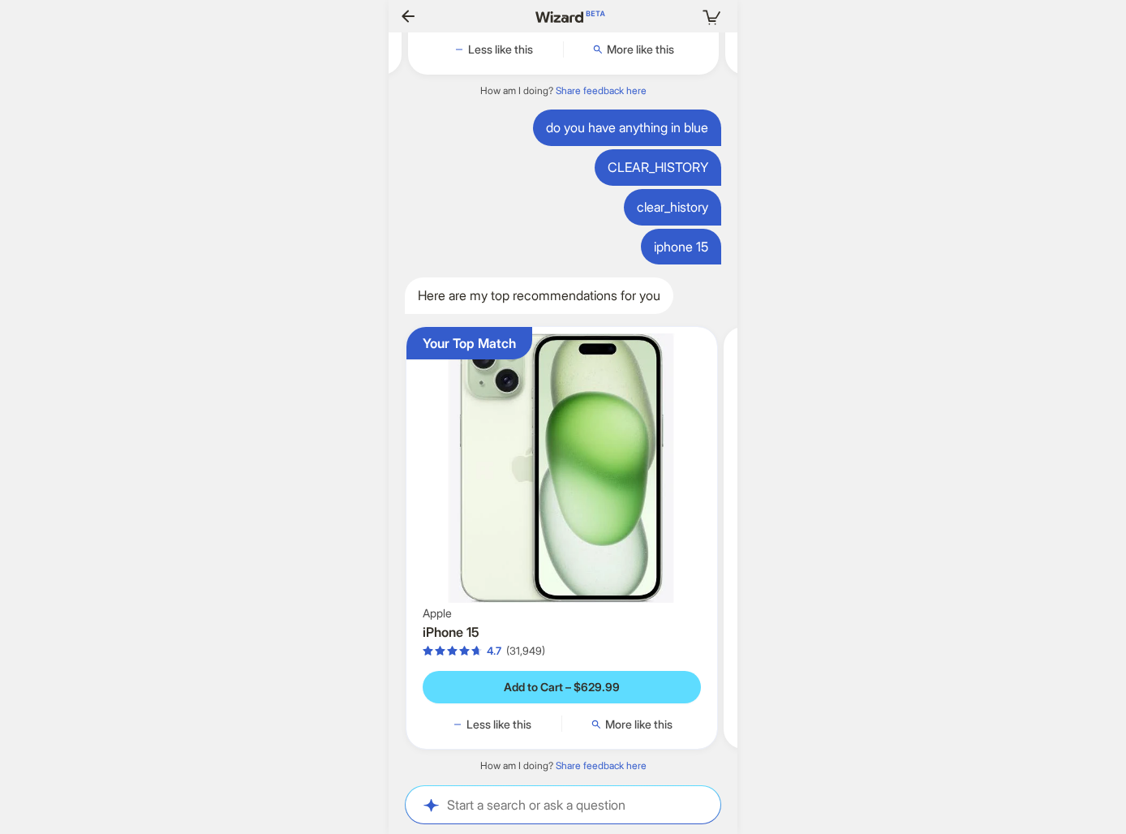
scroll to position [0, 138]
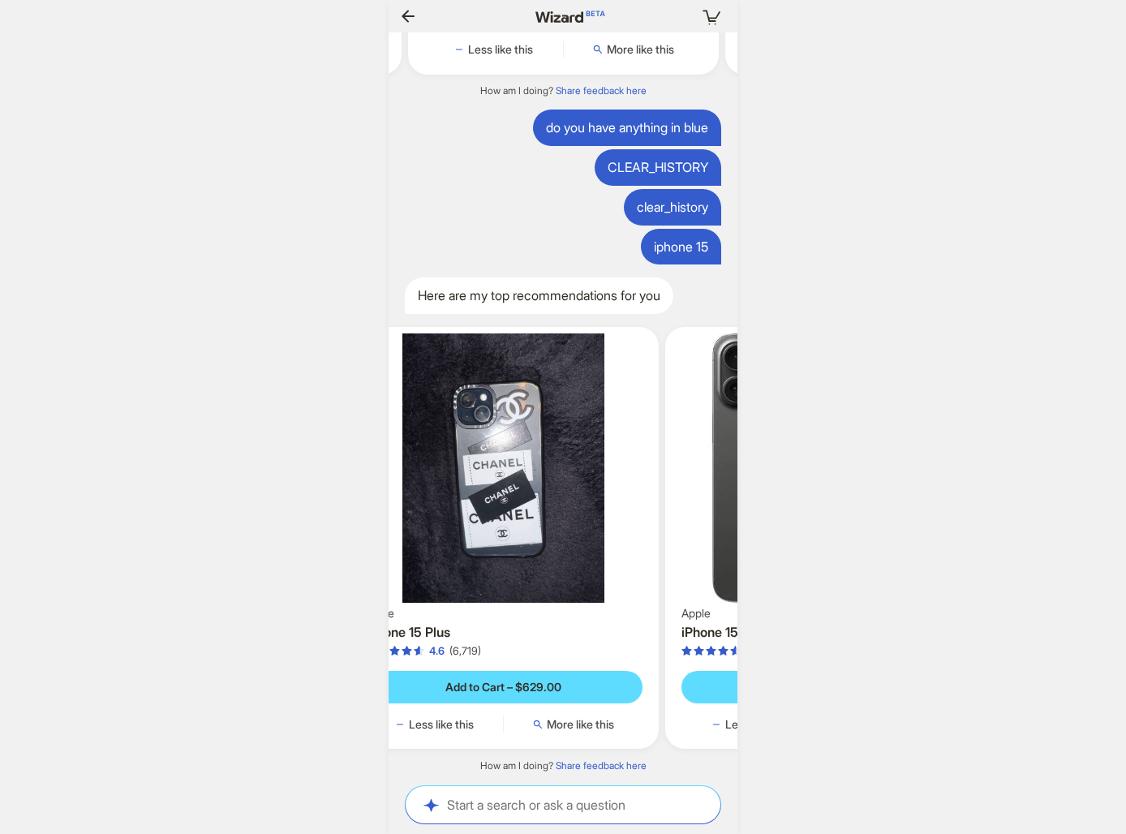
scroll to position [0, 1903]
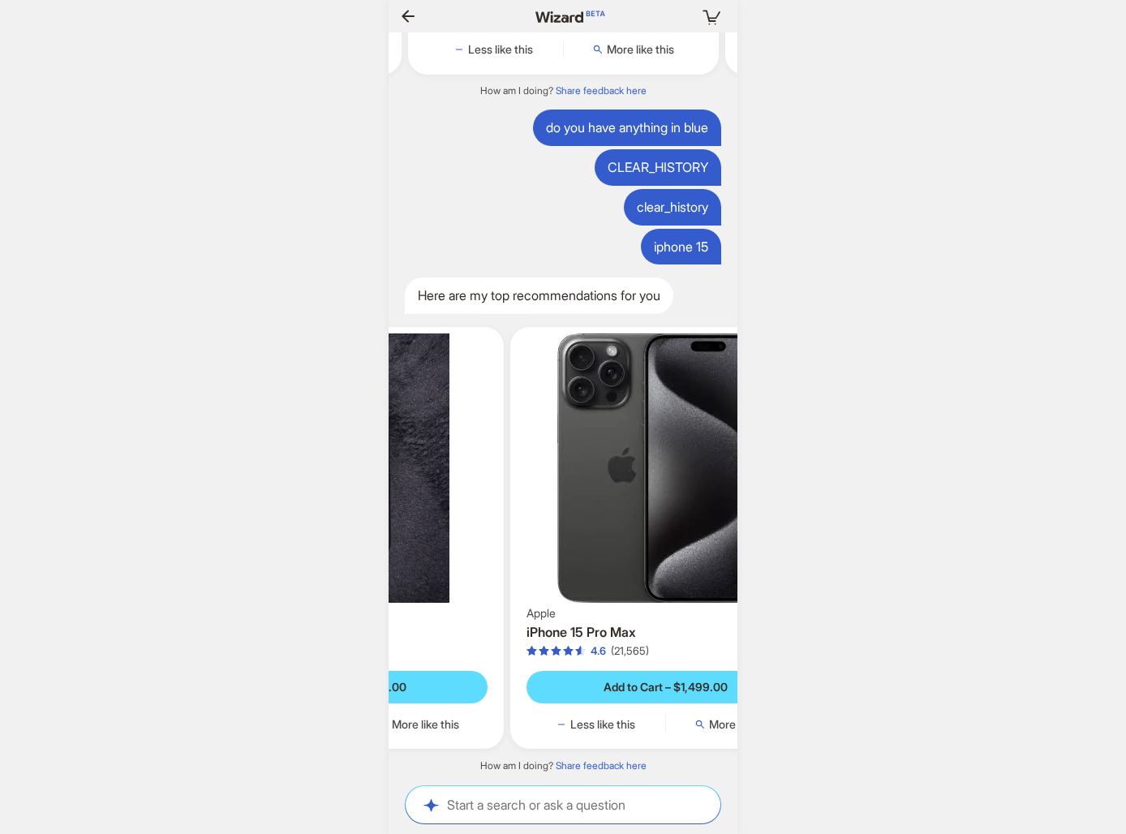
scroll to position [0, 581]
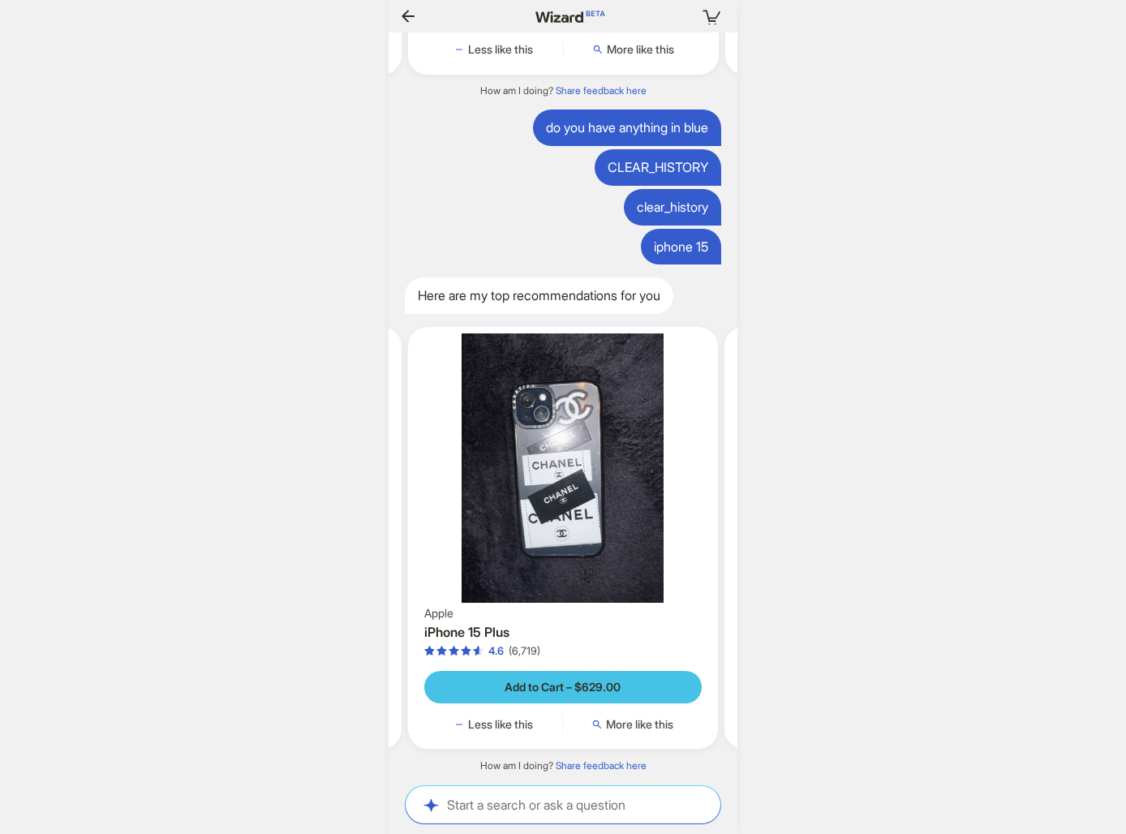
scroll to position [0, 1599]
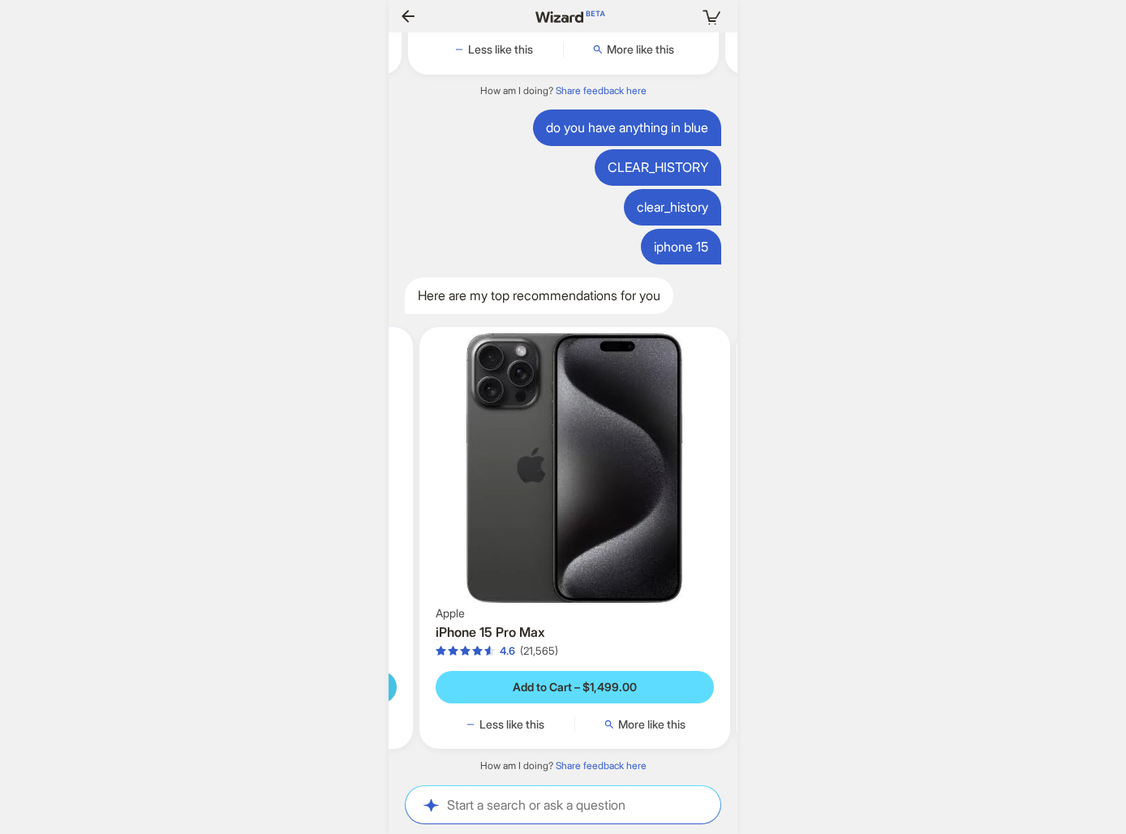
scroll to position [0, 1609]
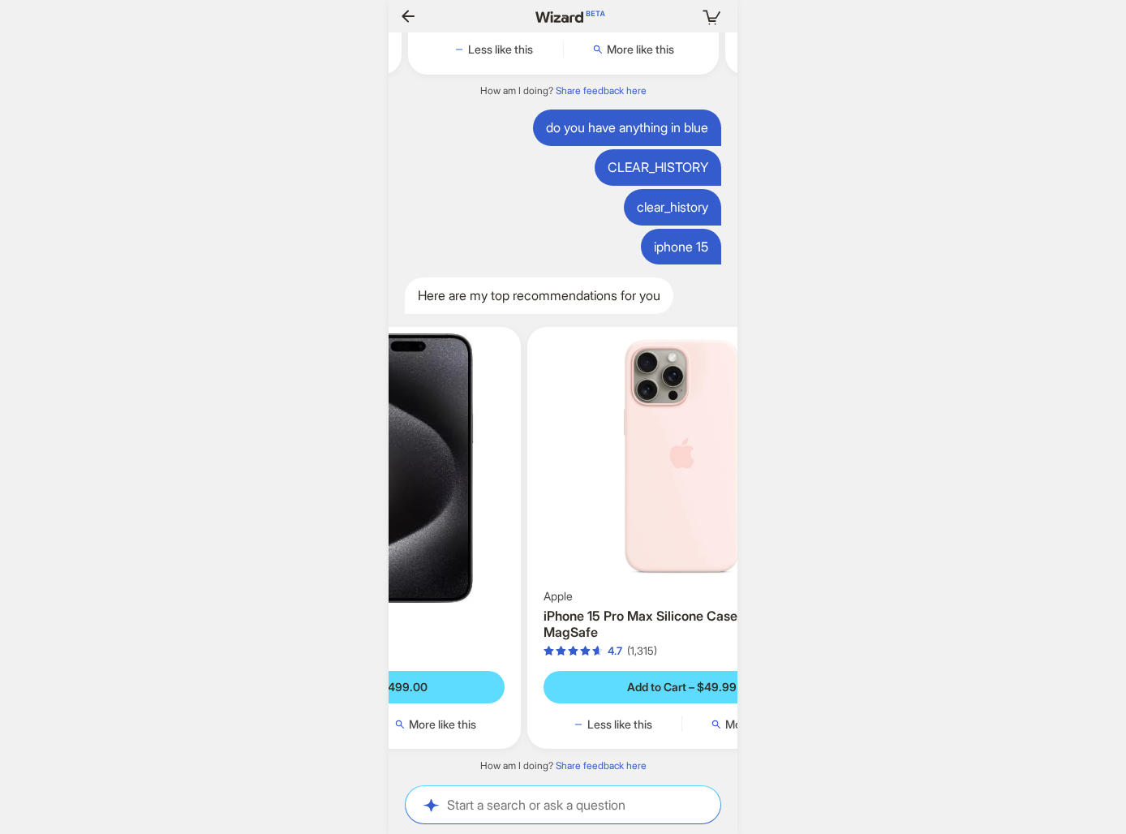
scroll to position [0, 917]
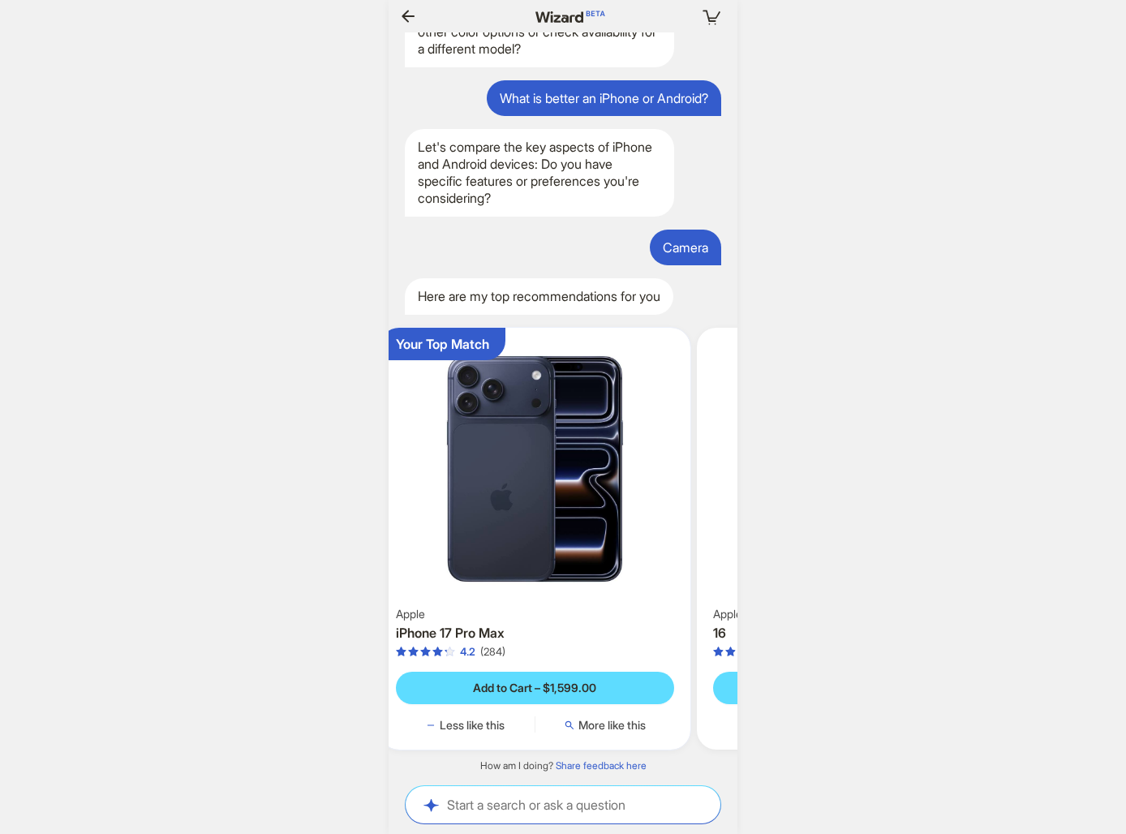
scroll to position [0, 1618]
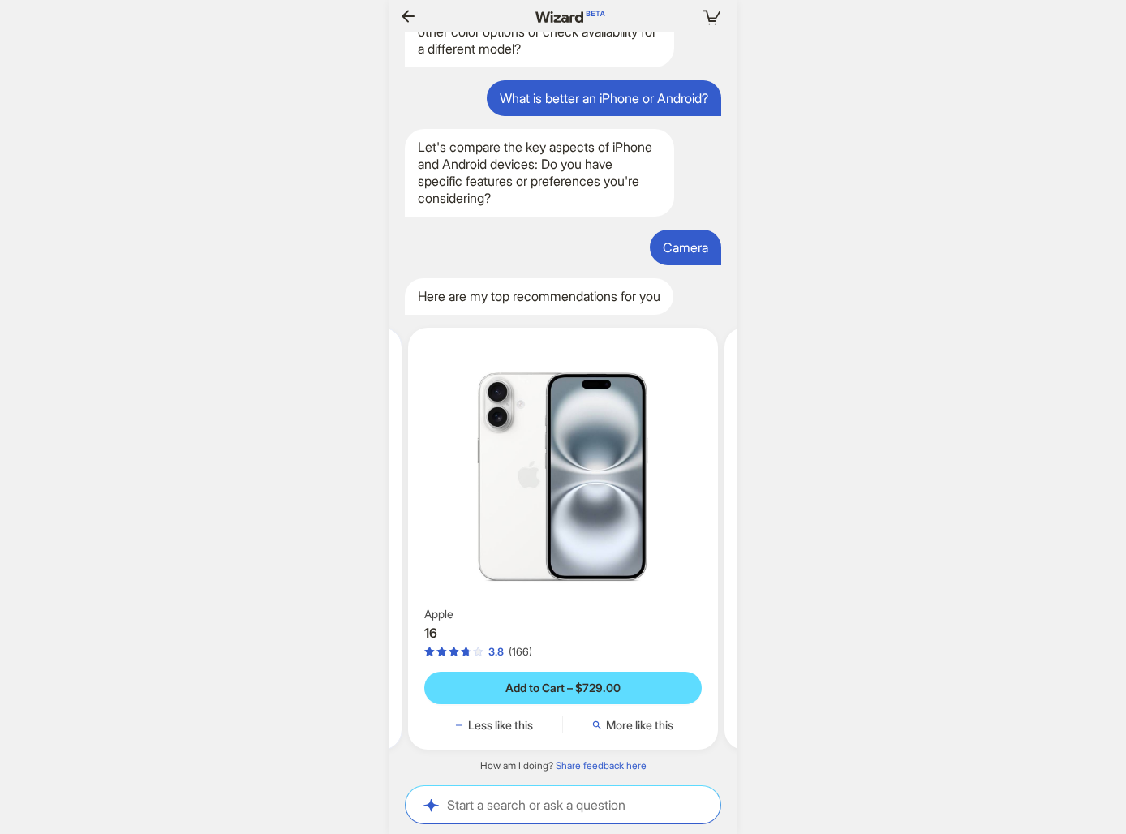
scroll to position [0, 396]
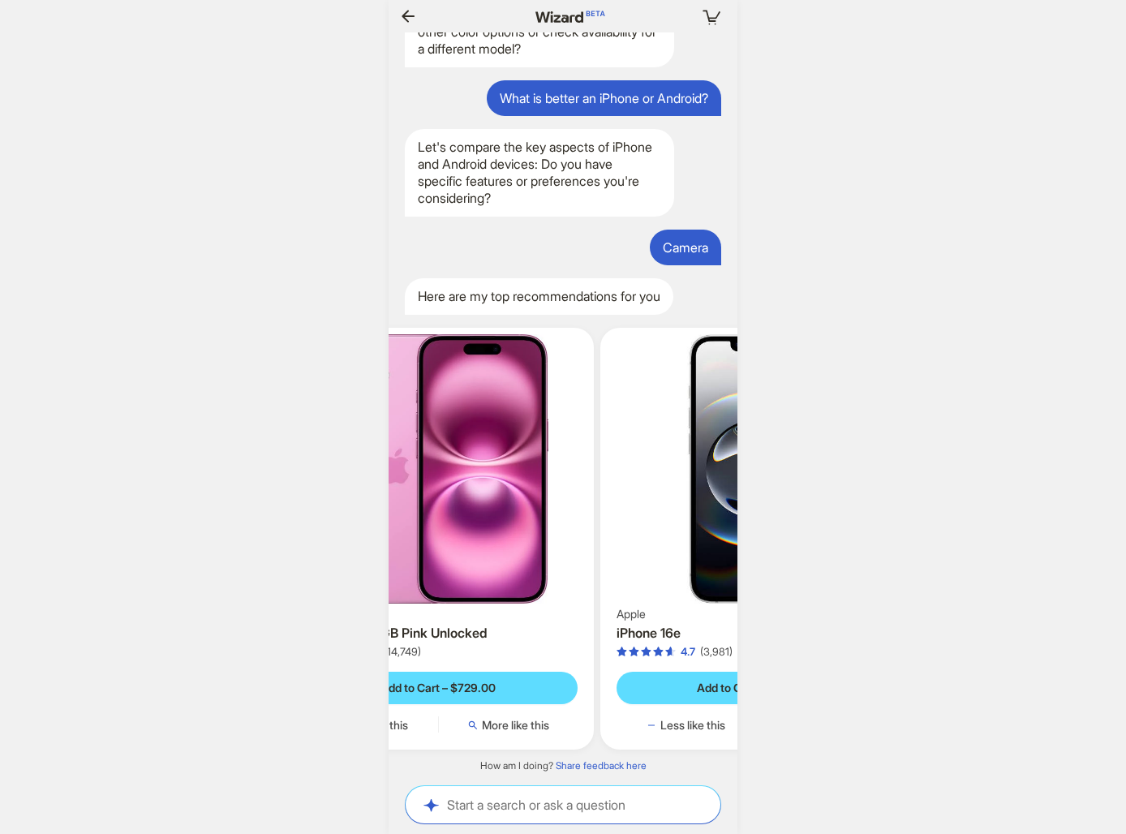
scroll to position [0, 1660]
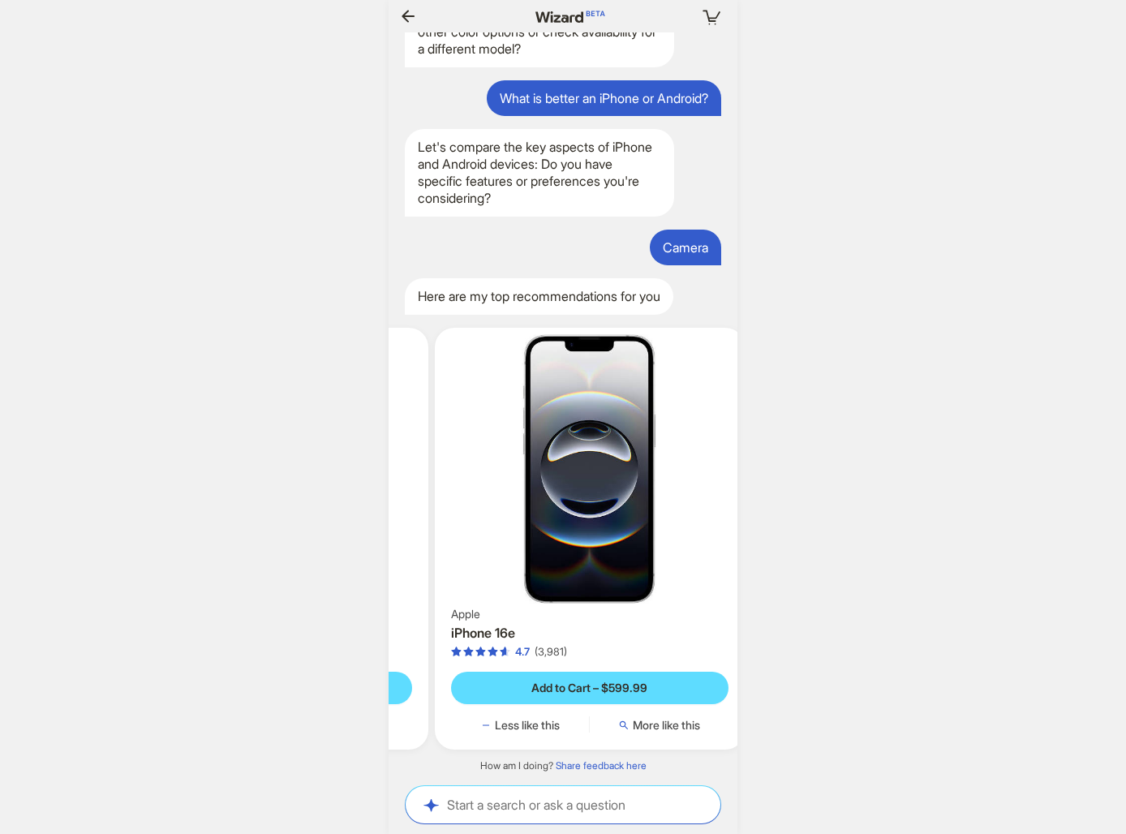
scroll to position [0, 1674]
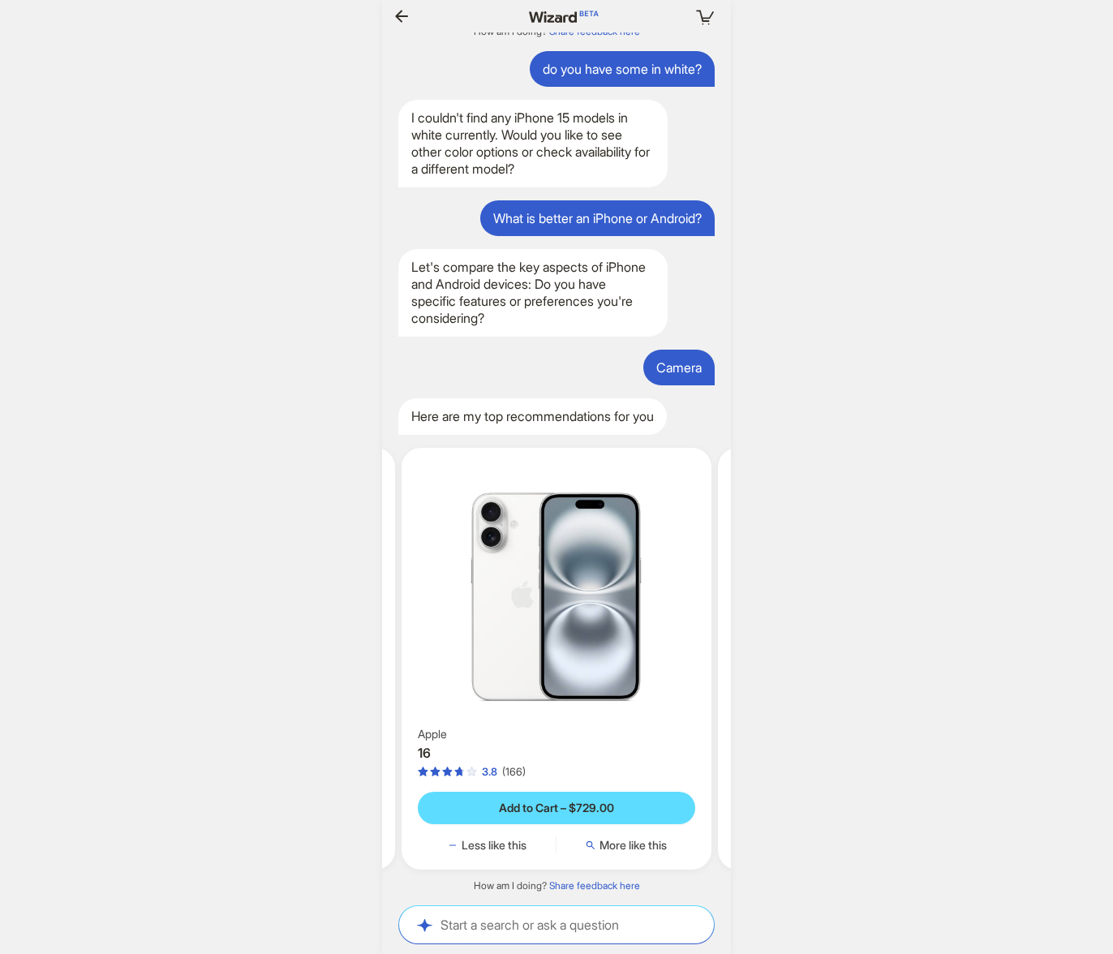
scroll to position [0, 1530]
click at [985, 628] on div "Your cart is empty Hi, I’m Wizard! I’m your superpowered shopping agent What ar…" at bounding box center [556, 477] width 1113 height 954
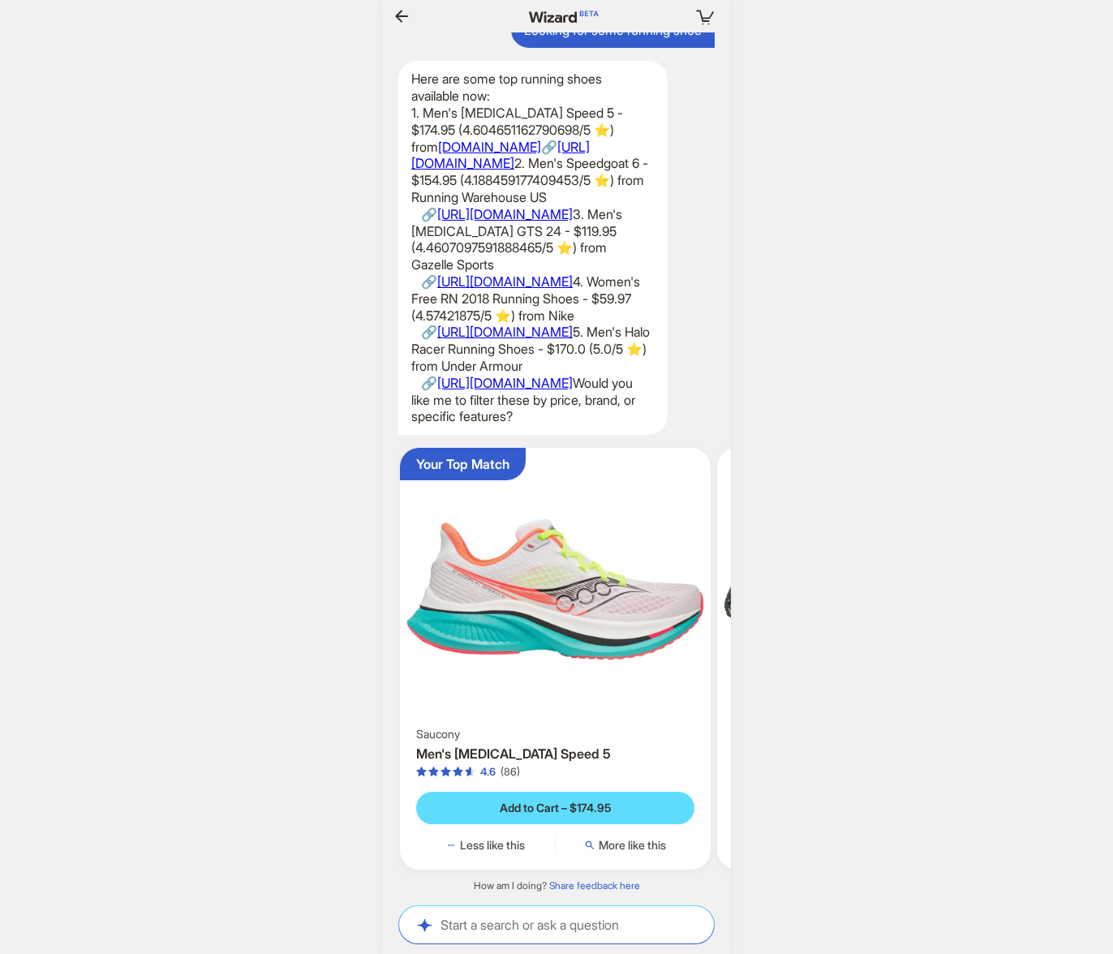
scroll to position [0, 1883]
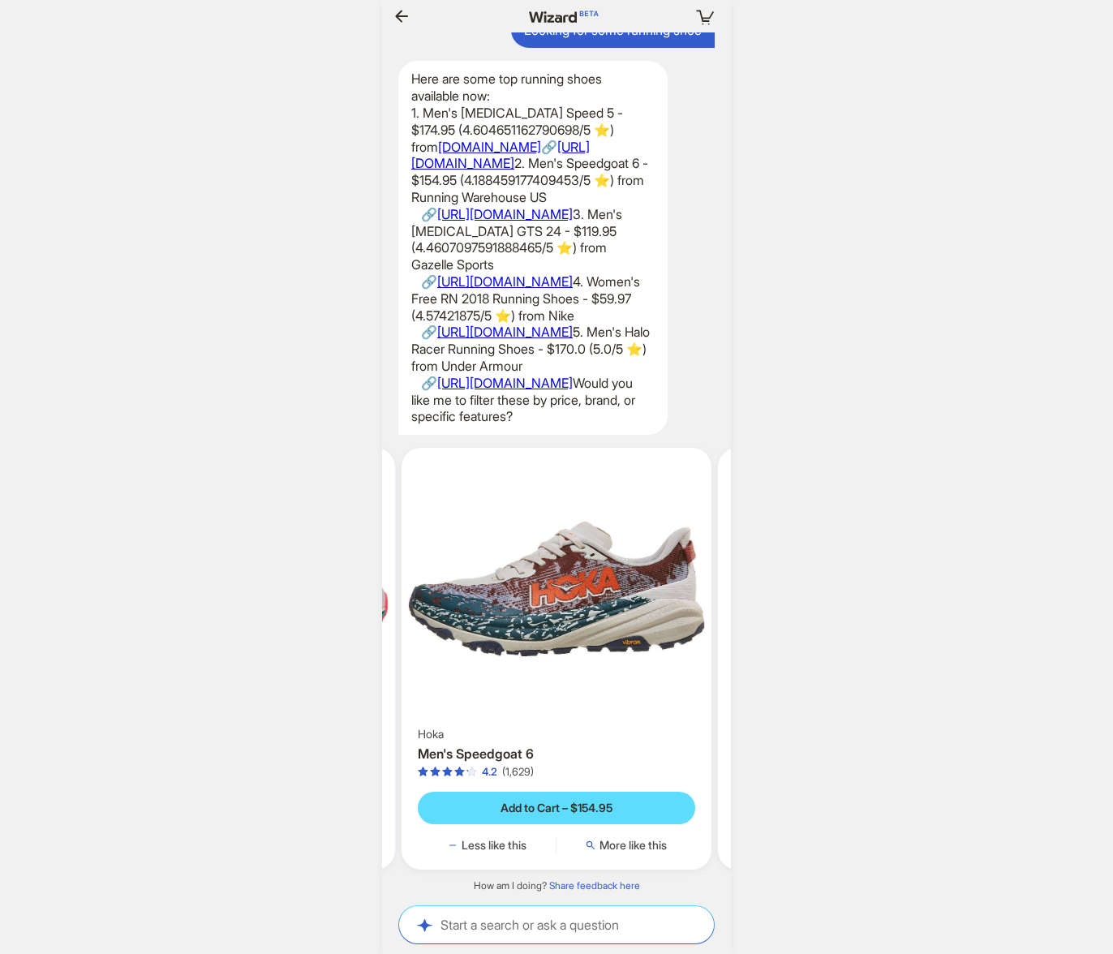
scroll to position [0, 424]
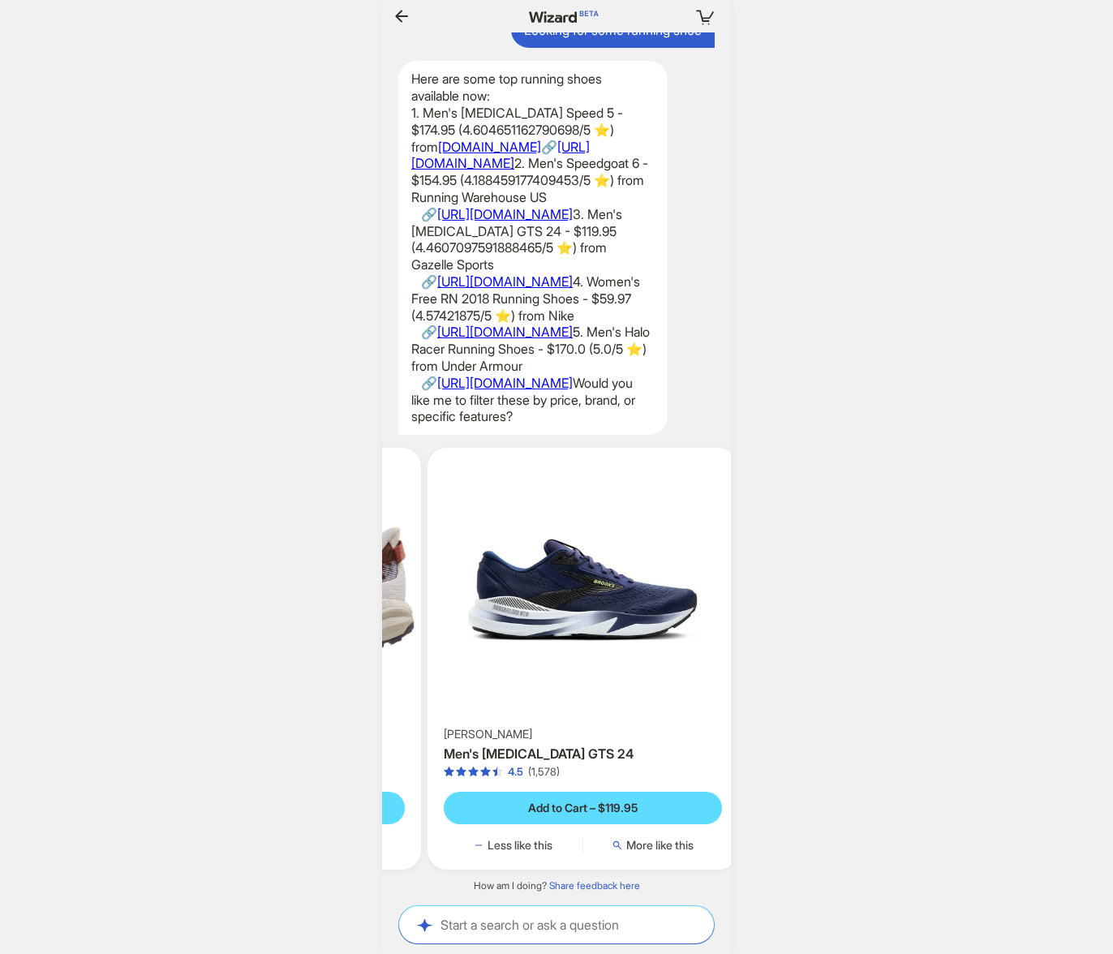
scroll to position [0, 1909]
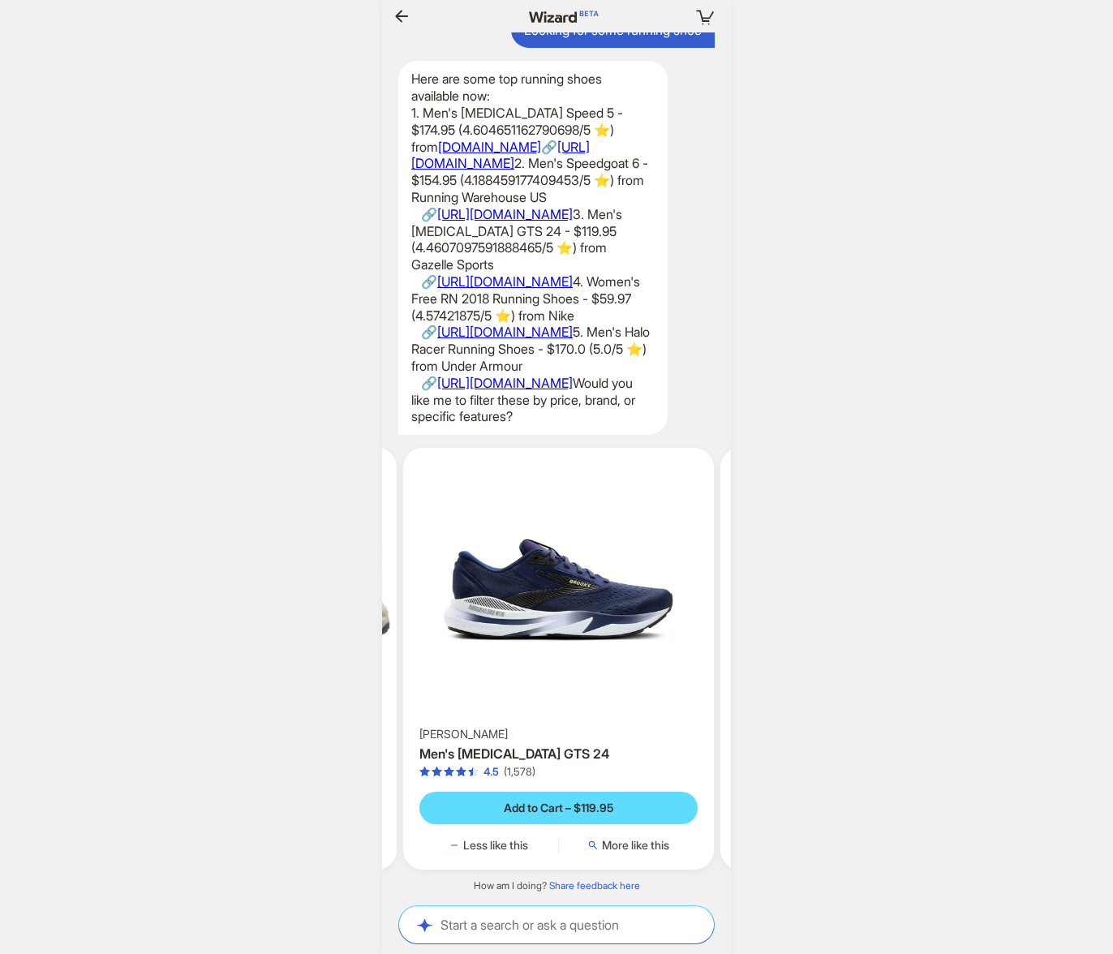
scroll to position [0, 1259]
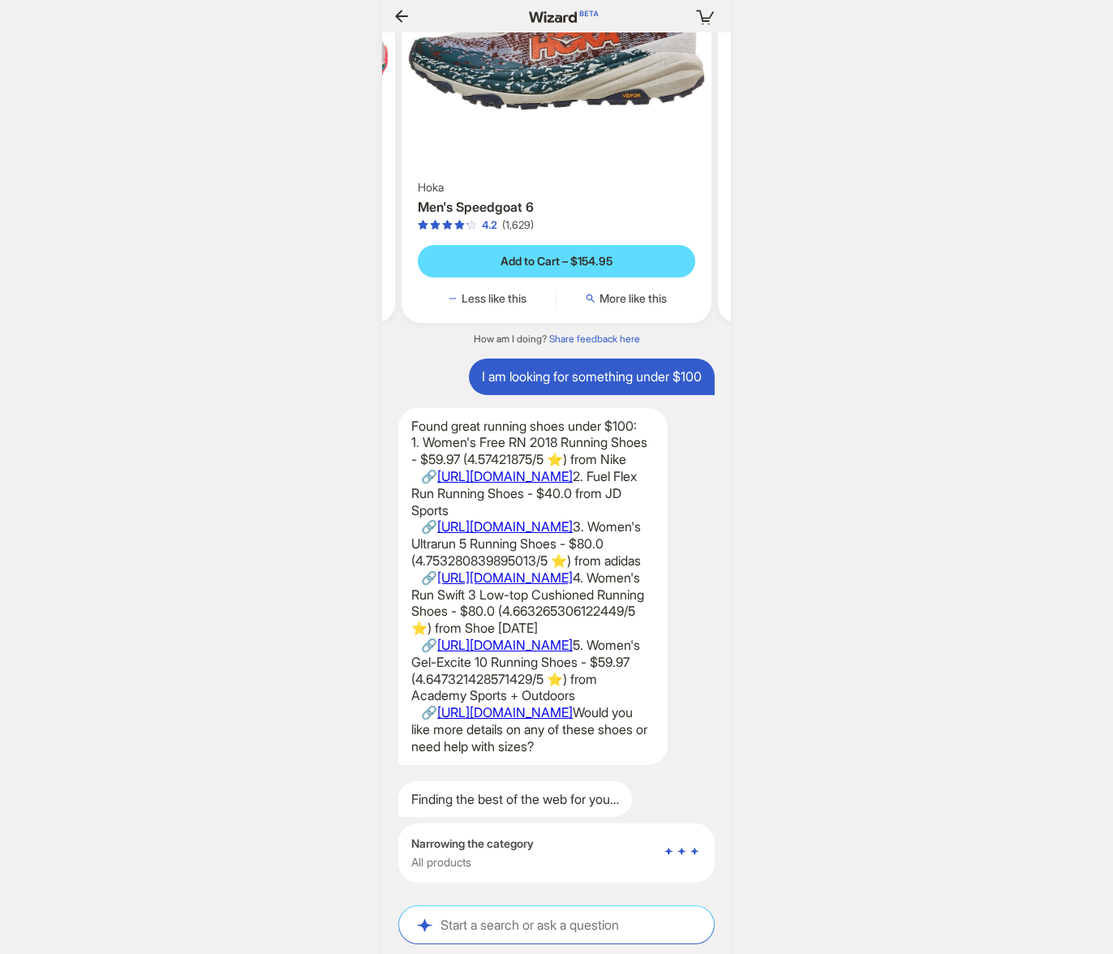
scroll to position [0, 1741]
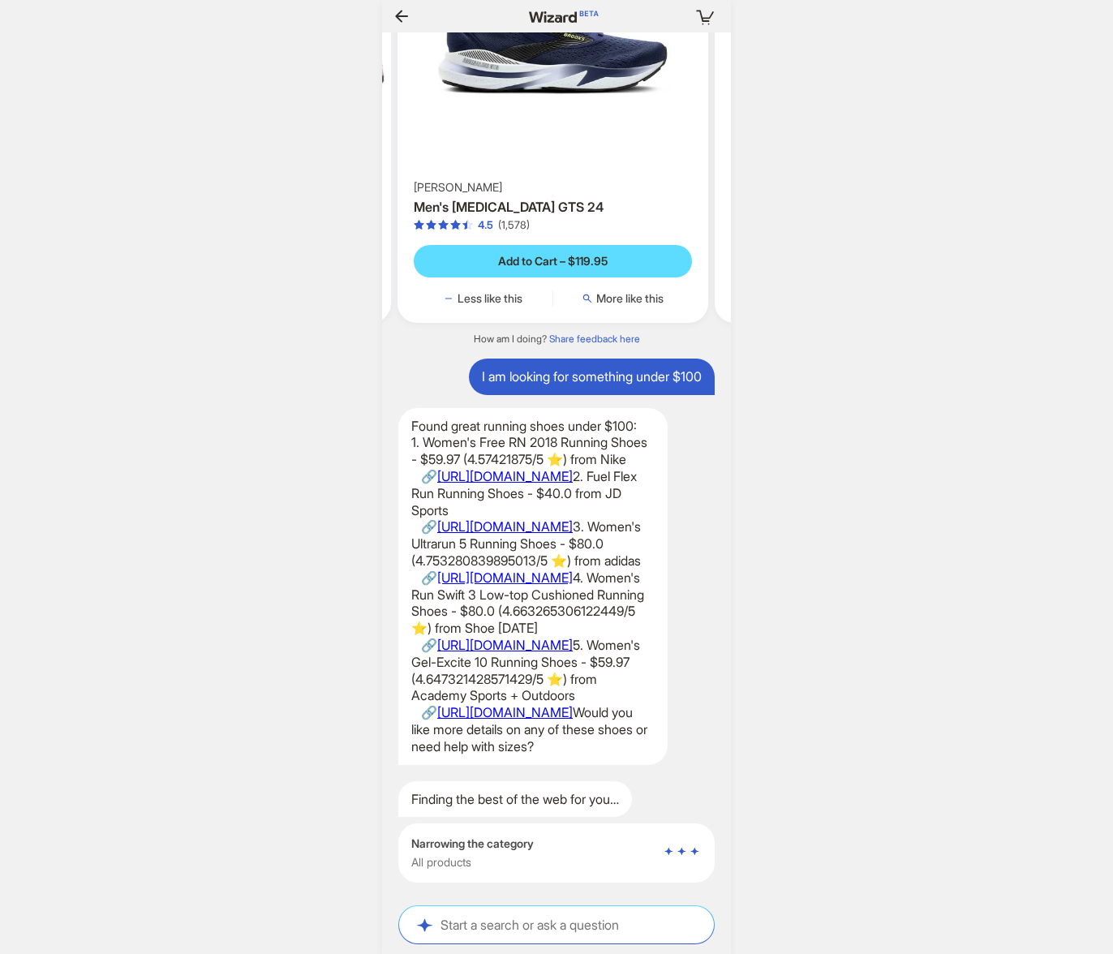
scroll to position [0, 1754]
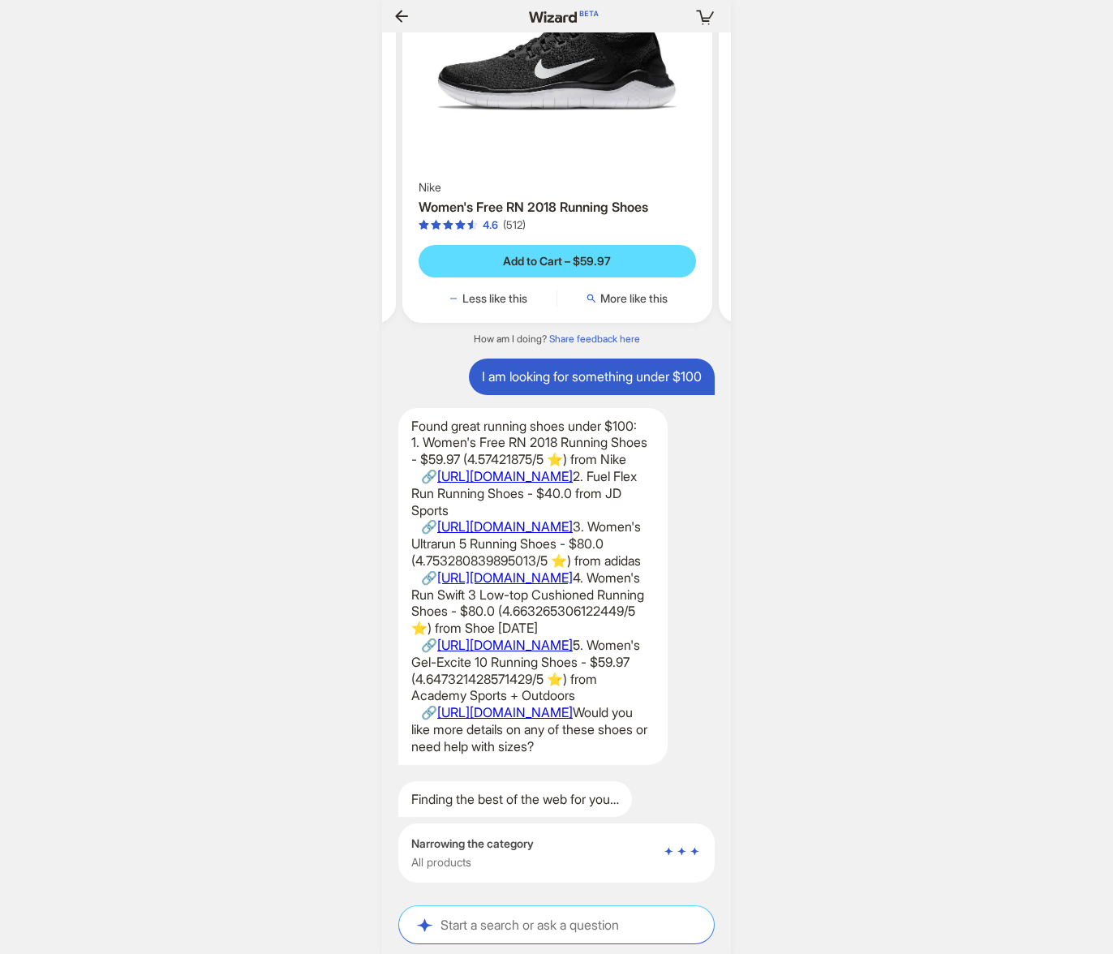
scroll to position [0, 1773]
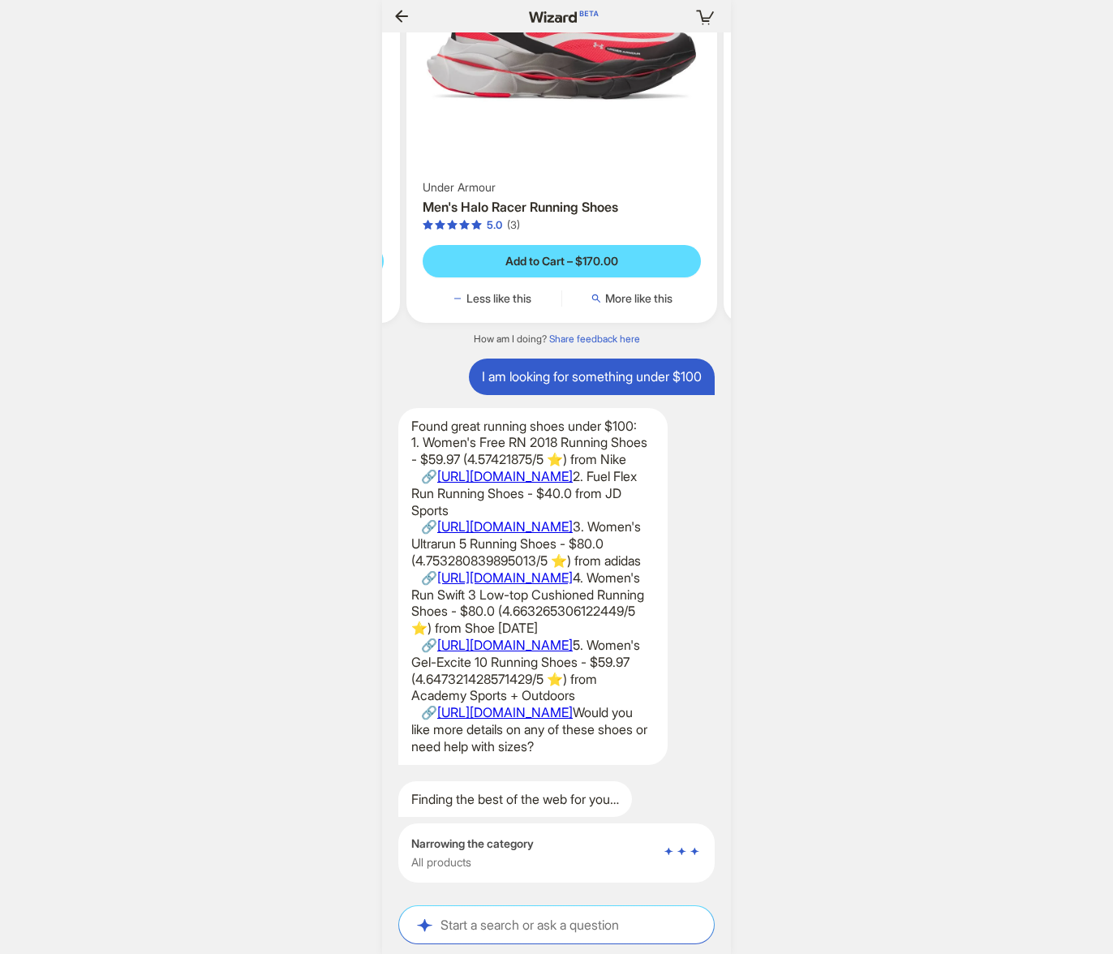
scroll to position [0, 1462]
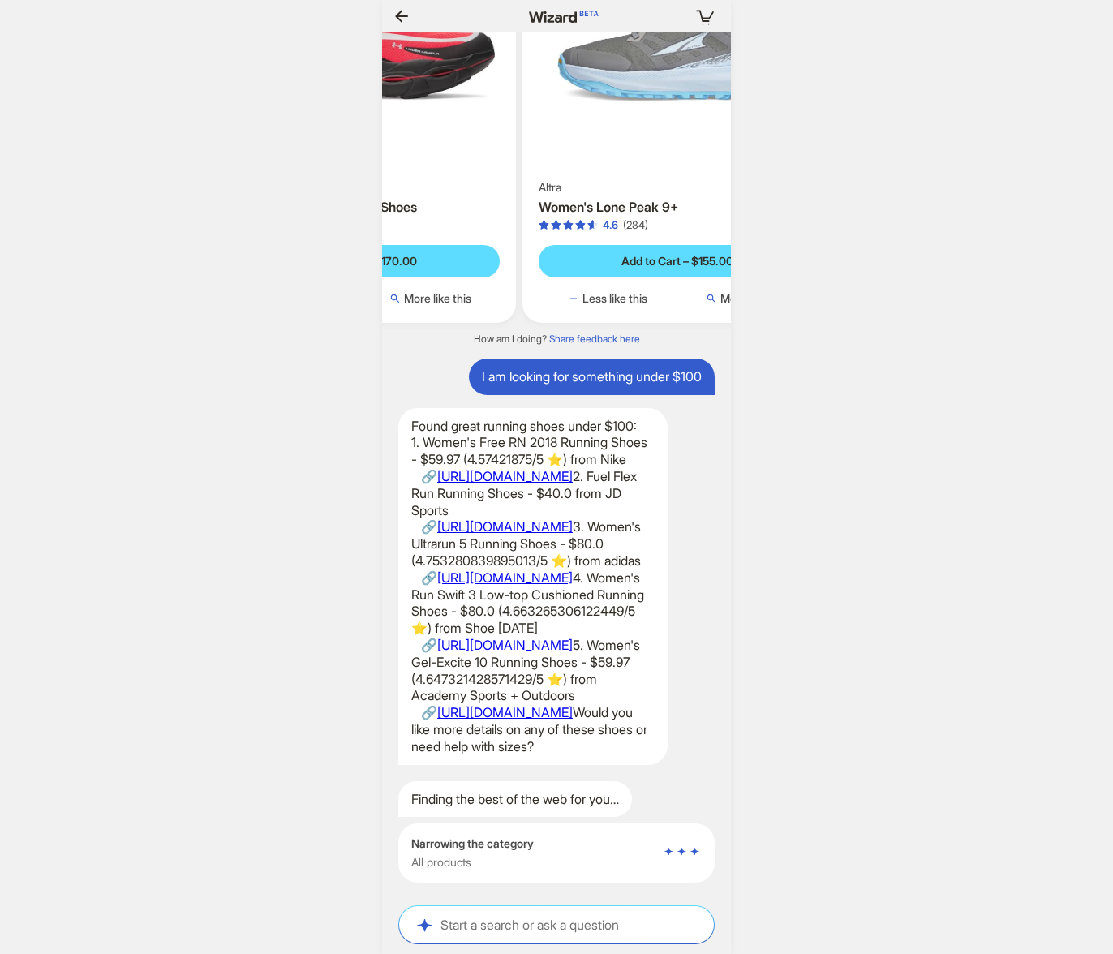
scroll to position [0, 1546]
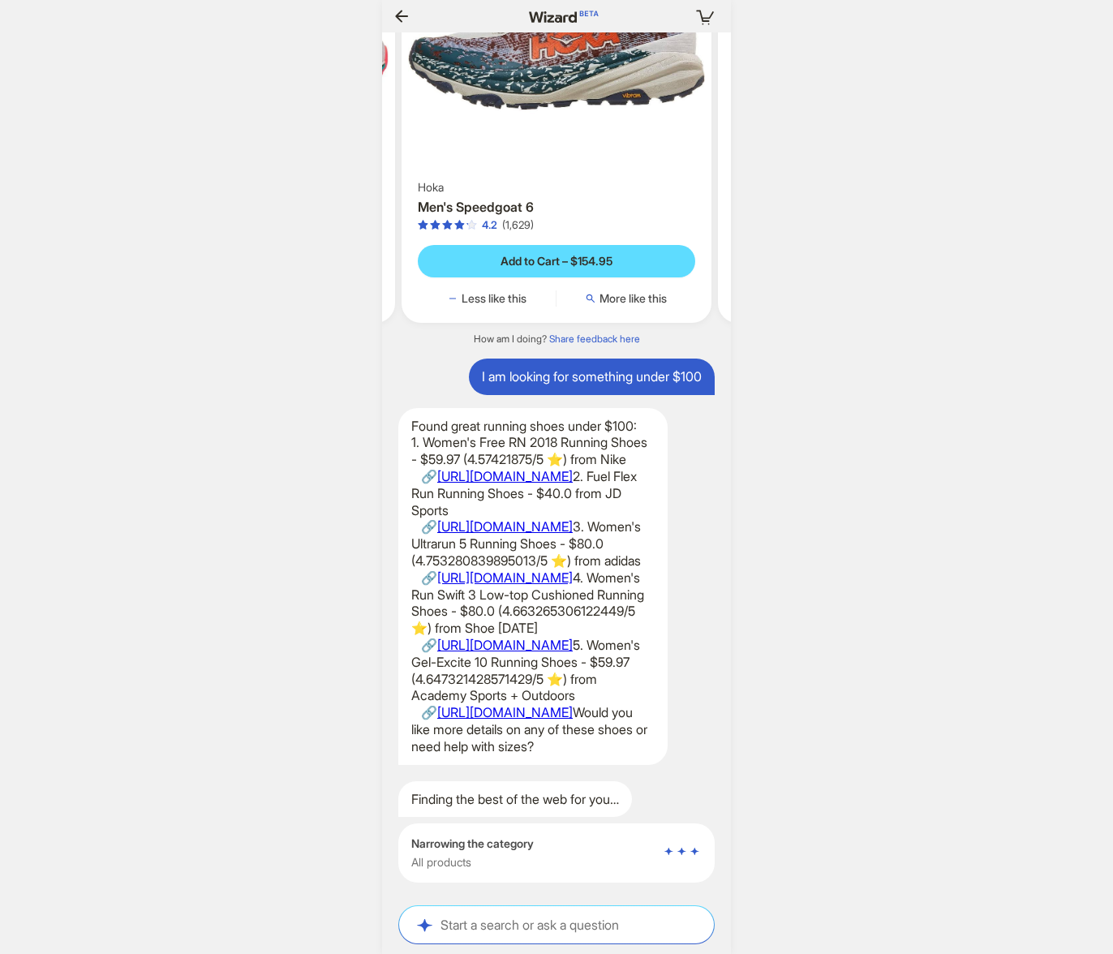
scroll to position [0, 1888]
